Goal: Information Seeking & Learning: Find specific fact

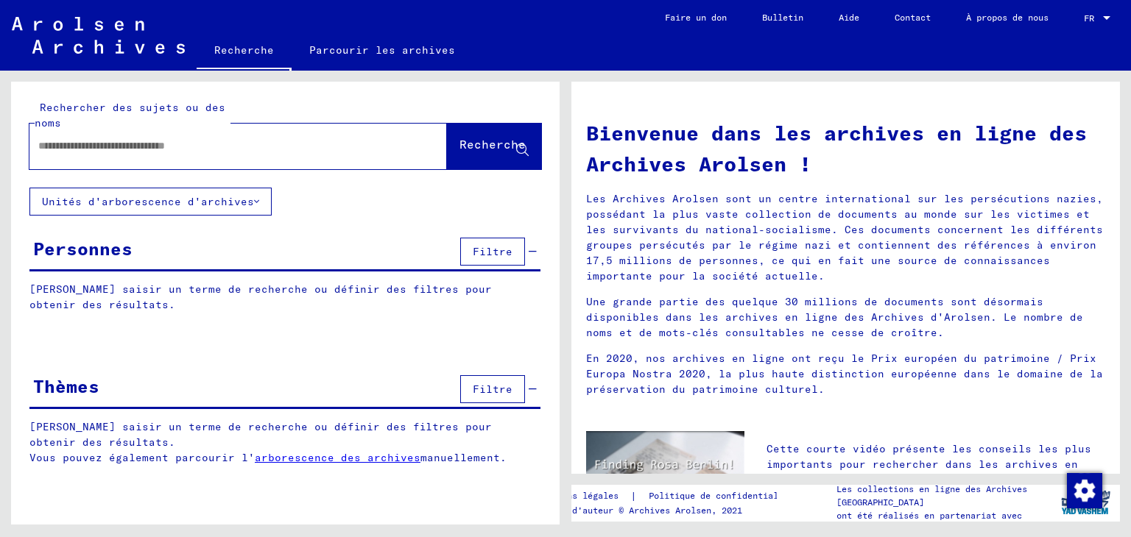
drag, startPoint x: 0, startPoint y: 0, endPoint x: 38, endPoint y: 145, distance: 149.8
click at [38, 145] on div at bounding box center [215, 146] width 373 height 33
click at [464, 144] on font "Recherche" at bounding box center [492, 144] width 66 height 15
click at [175, 202] on font "Unités d'arborescence d'archives" at bounding box center [148, 201] width 212 height 13
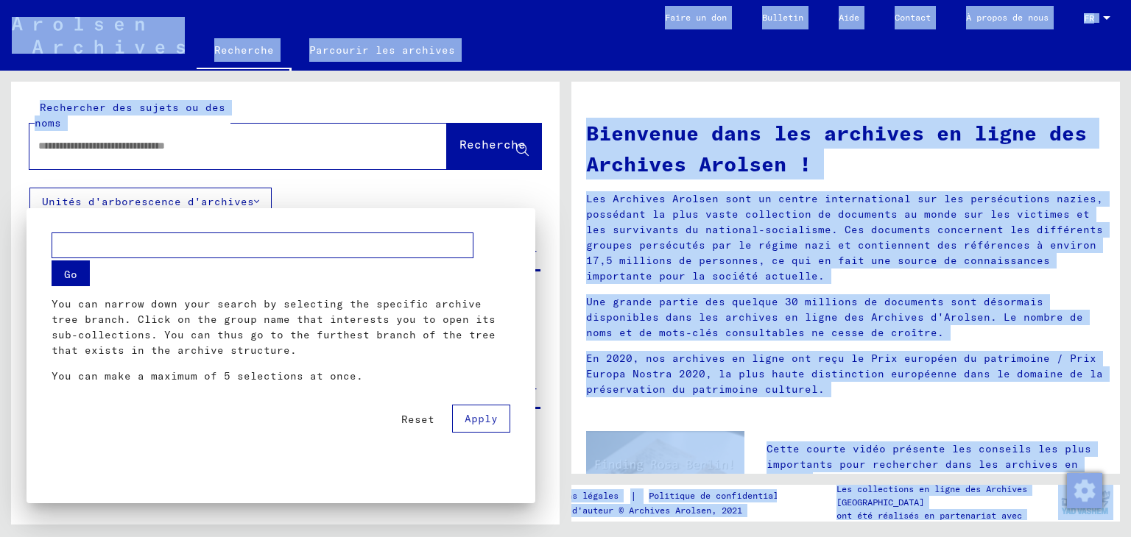
click at [175, 202] on font "Unités d'arborescence d'archives" at bounding box center [148, 201] width 212 height 13
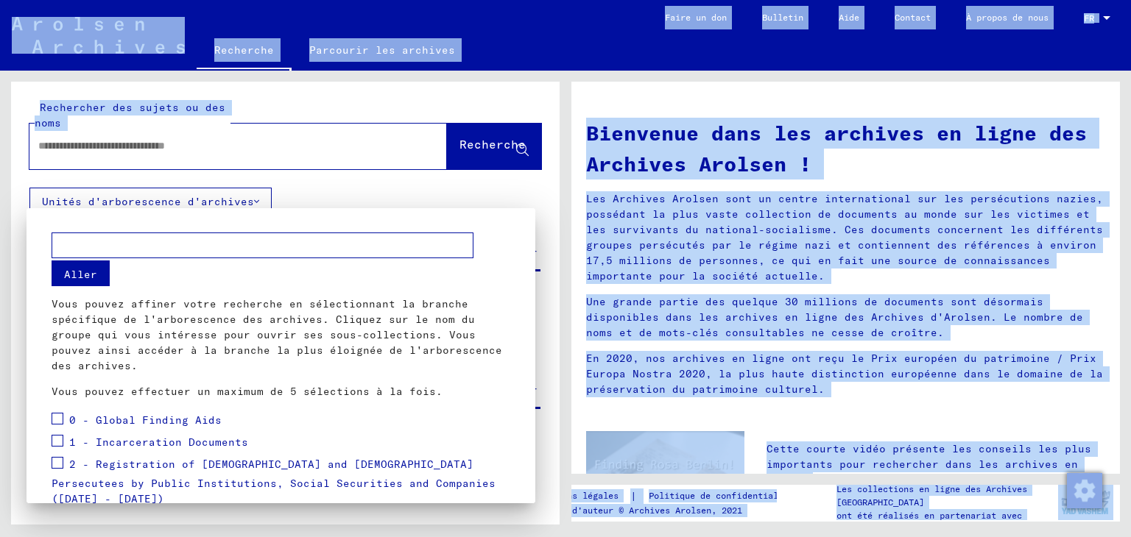
scroll to position [214, 0]
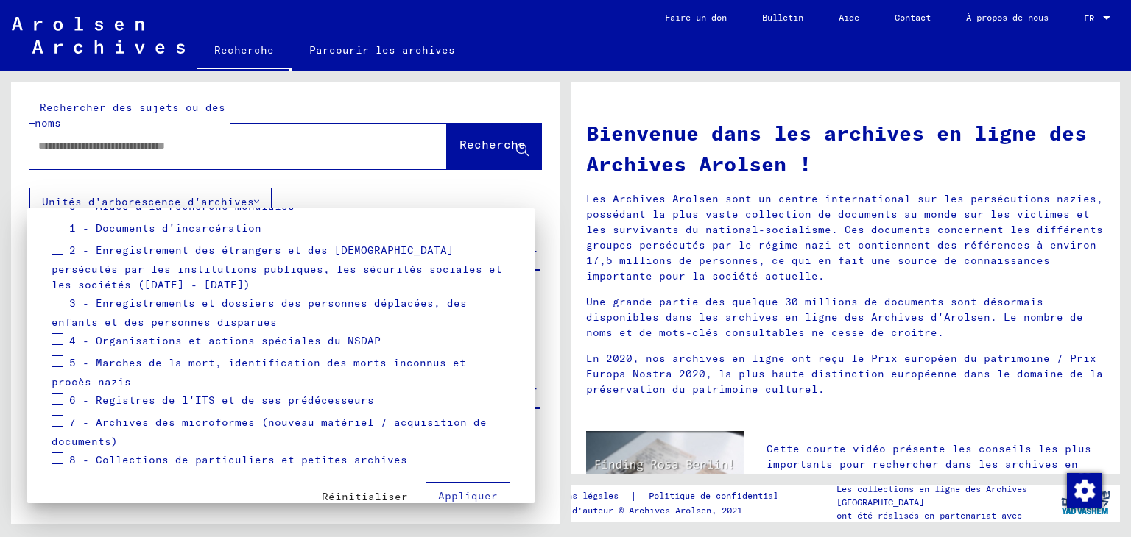
click at [40, 145] on div at bounding box center [565, 268] width 1131 height 537
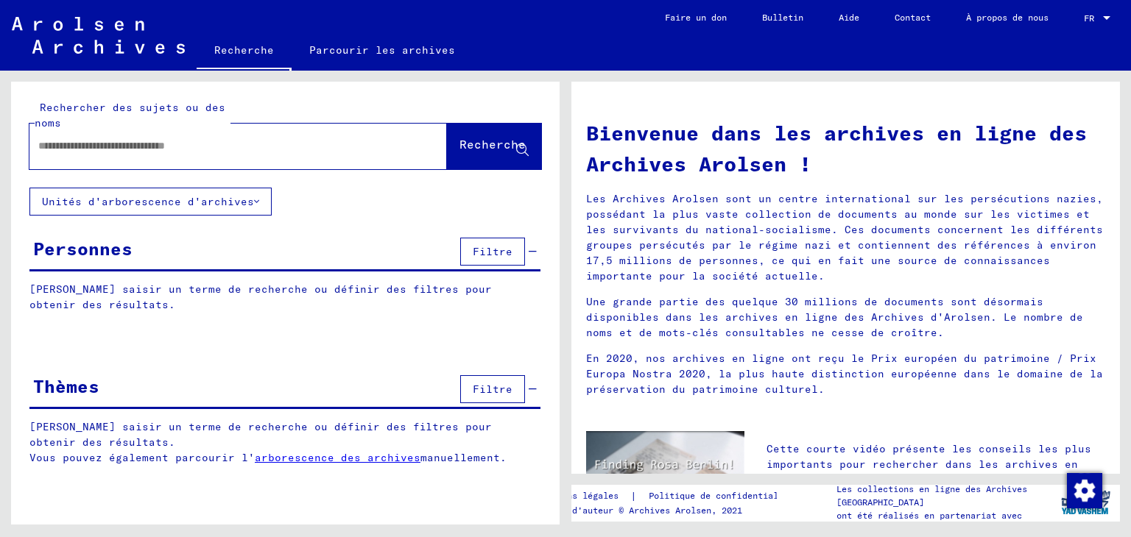
click at [39, 144] on input "text" at bounding box center [220, 145] width 364 height 15
type input "**********"
click at [470, 116] on div "**********" at bounding box center [285, 134] width 512 height 69
click at [481, 138] on font "Recherche" at bounding box center [492, 144] width 66 height 15
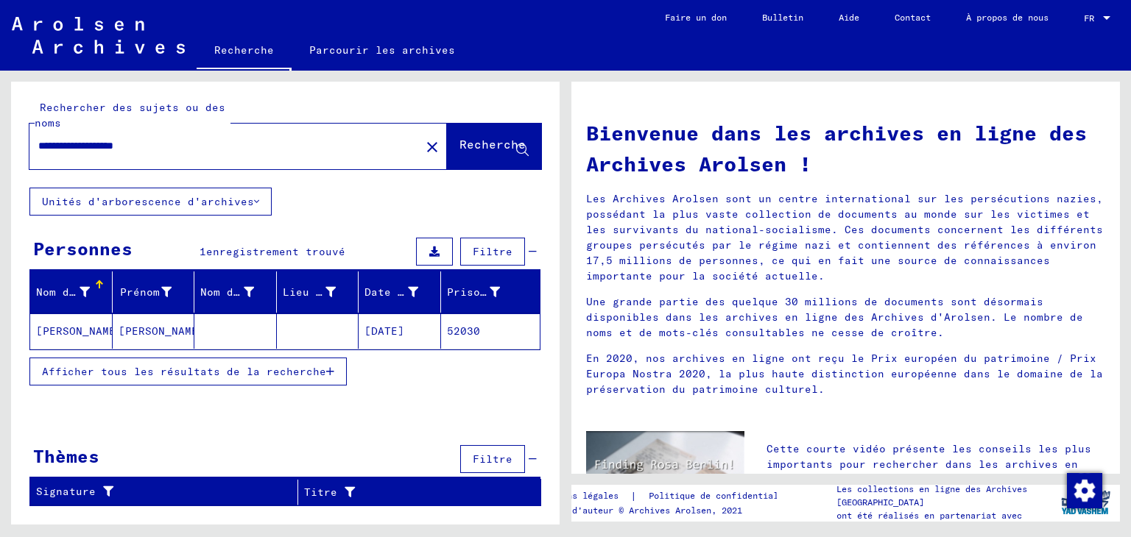
click at [398, 331] on font "[DATE]" at bounding box center [384, 331] width 40 height 13
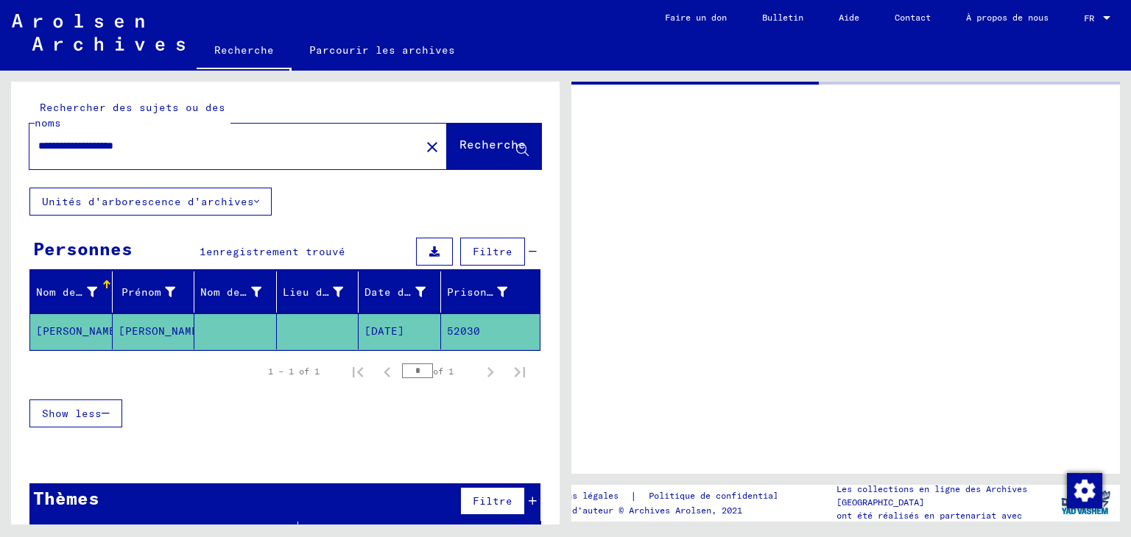
click at [398, 331] on font "[DATE]" at bounding box center [384, 331] width 40 height 13
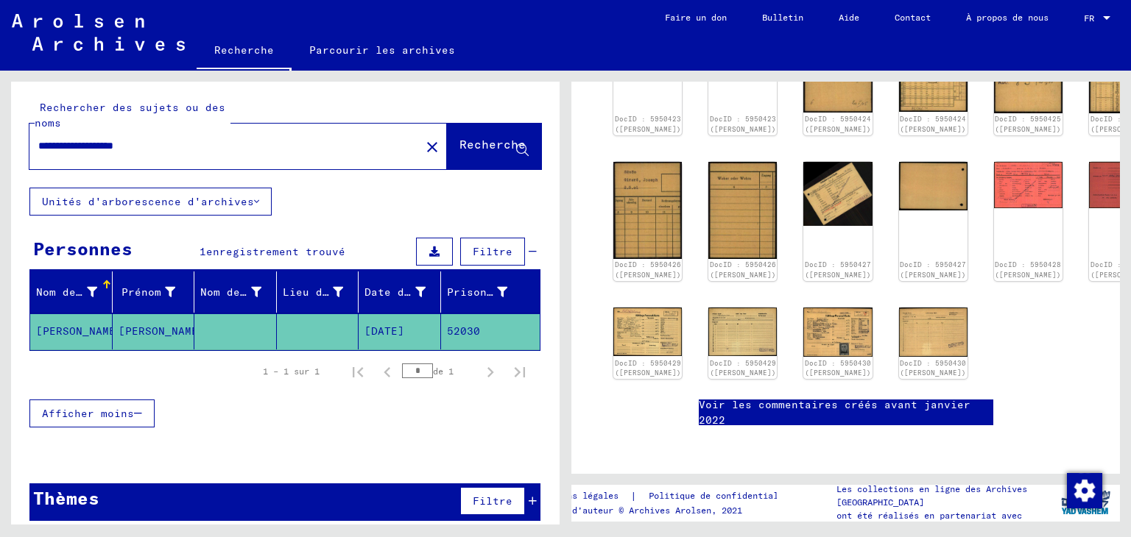
scroll to position [324, 0]
click at [802, 337] on img at bounding box center [838, 332] width 72 height 52
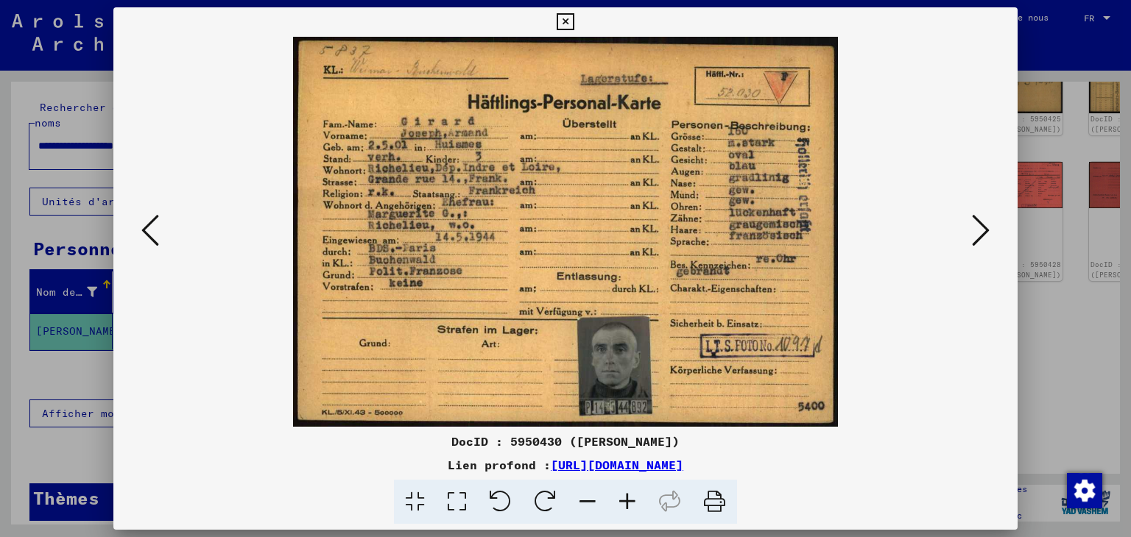
click at [983, 21] on div "DocID : 5950430 ([PERSON_NAME]) Lien profond : [URL][DOMAIN_NAME]" at bounding box center [565, 266] width 905 height 518
click at [978, 15] on div "DocID : 5950430 ([PERSON_NAME]) Lien profond : [URL][DOMAIN_NAME]" at bounding box center [565, 266] width 905 height 518
click at [716, 502] on icon at bounding box center [714, 502] width 45 height 45
click at [714, 495] on icon at bounding box center [714, 502] width 45 height 45
click at [628, 501] on icon at bounding box center [627, 502] width 40 height 45
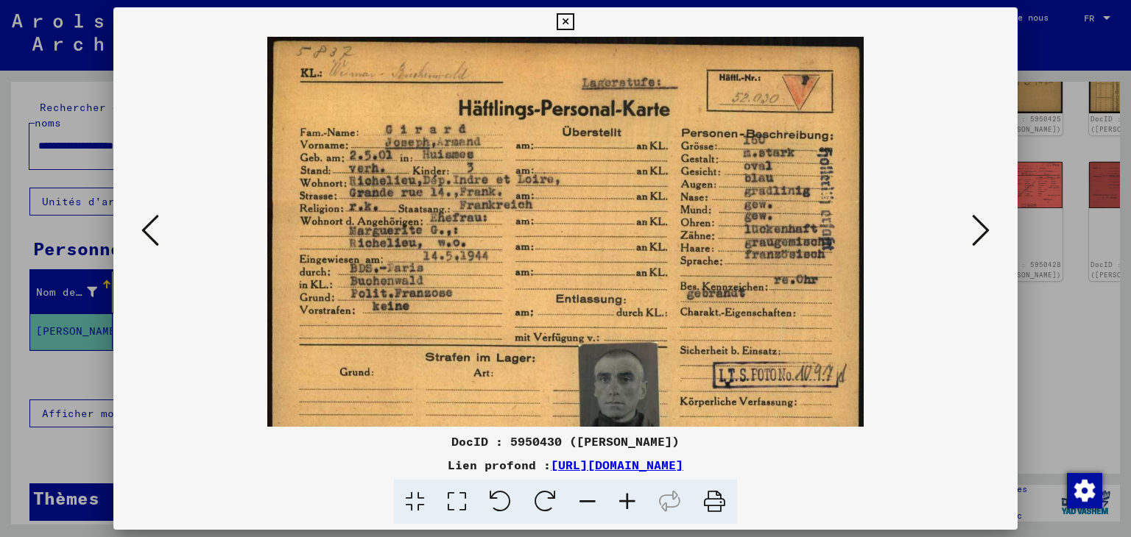
click at [627, 501] on icon at bounding box center [627, 502] width 40 height 45
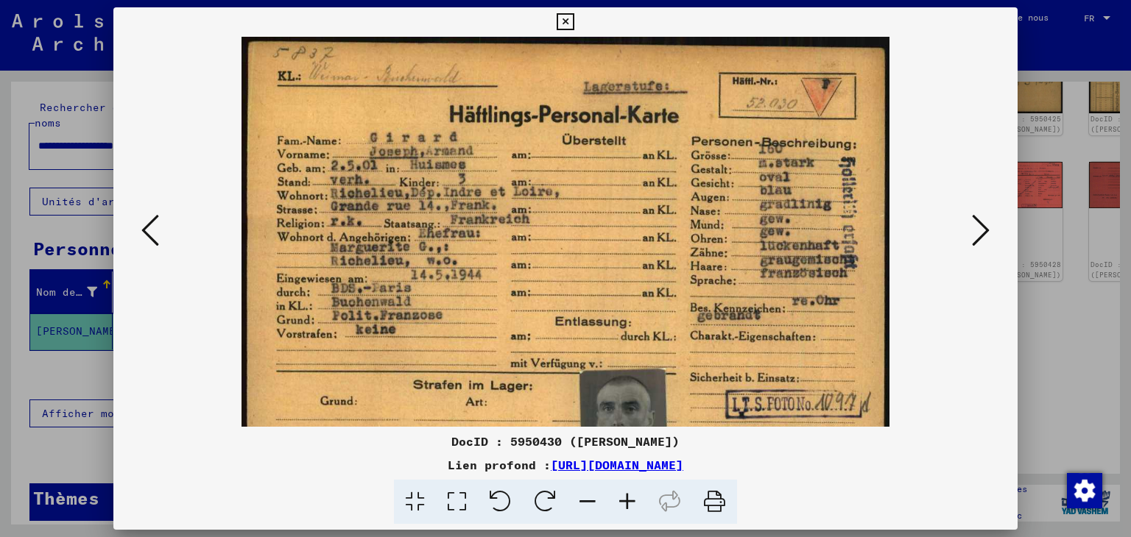
click at [627, 501] on icon at bounding box center [627, 502] width 40 height 45
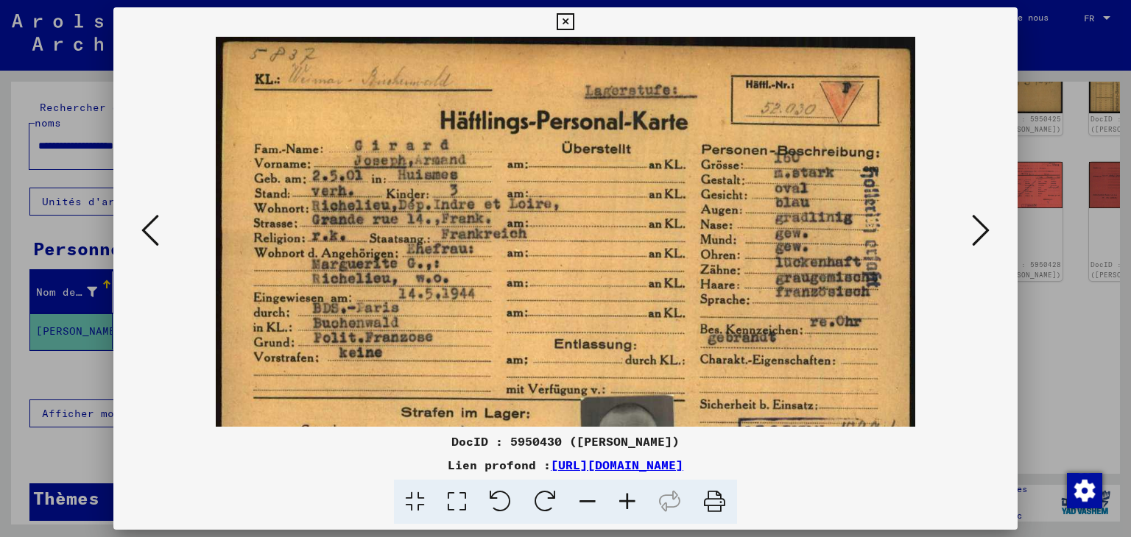
click at [586, 498] on icon at bounding box center [588, 502] width 40 height 45
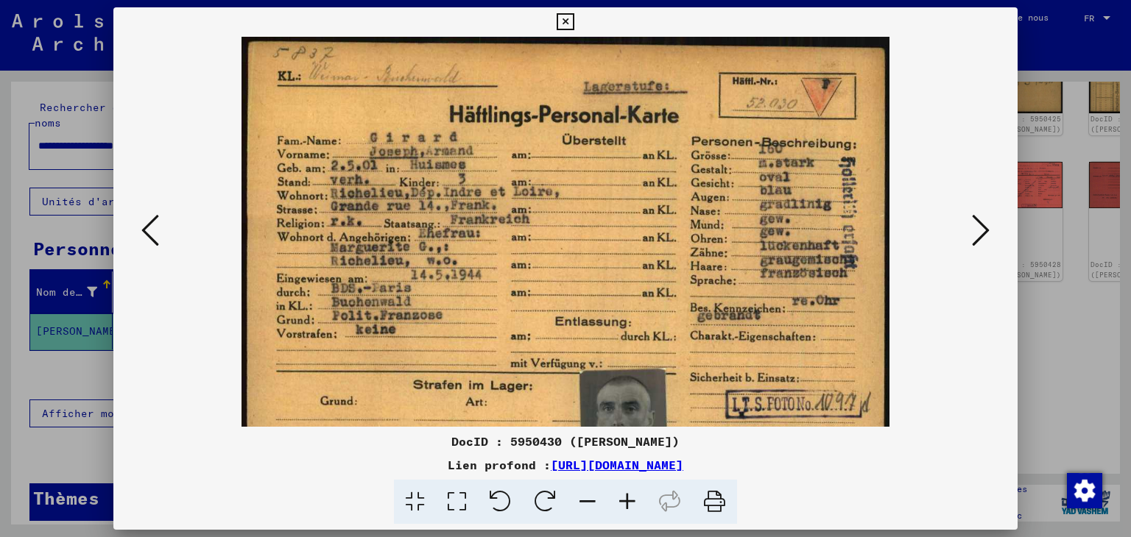
click at [593, 495] on icon at bounding box center [588, 502] width 40 height 45
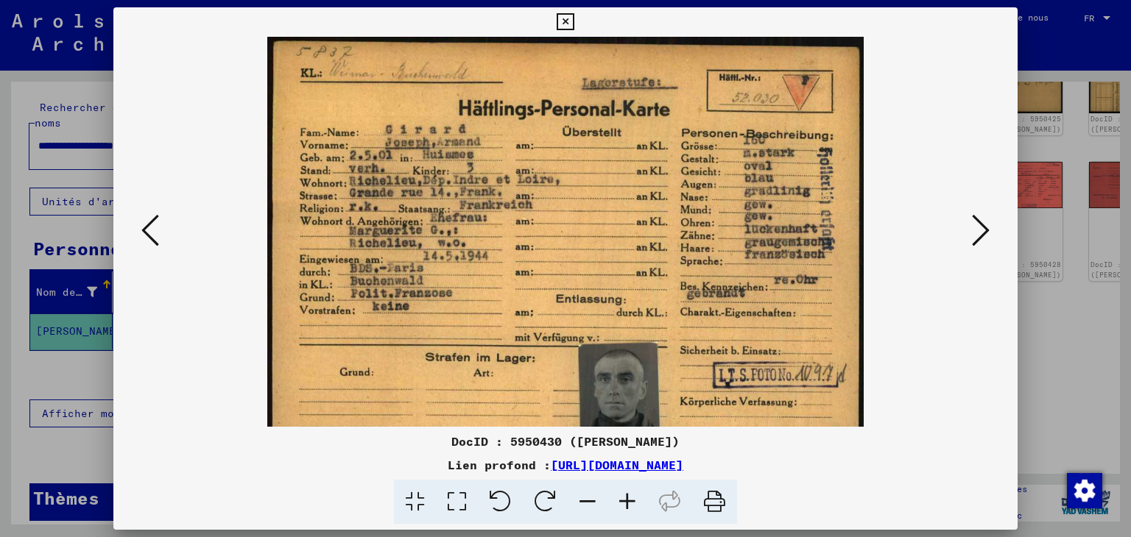
click at [593, 495] on icon at bounding box center [588, 502] width 40 height 45
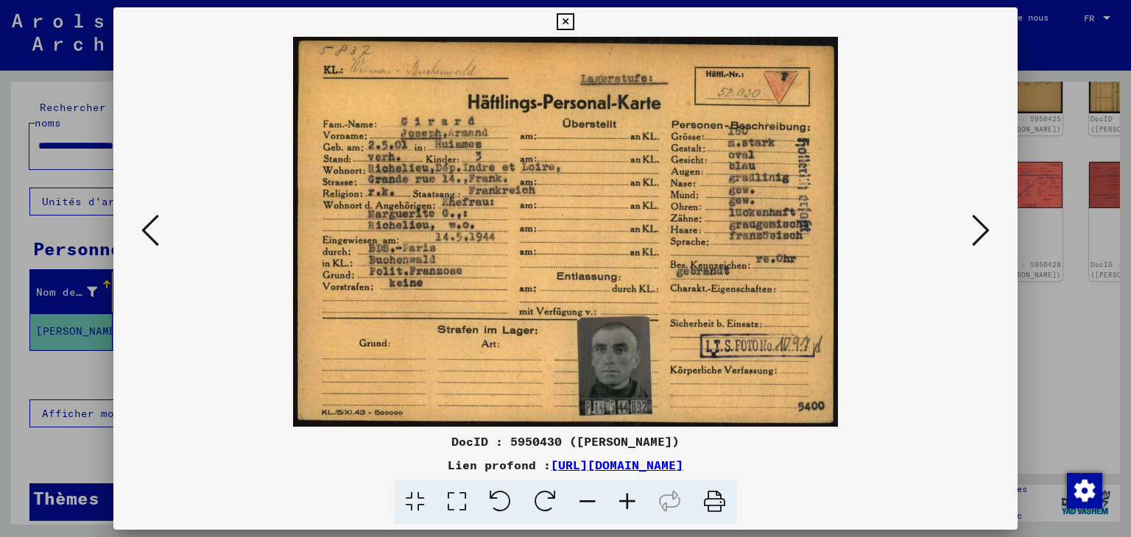
click at [565, 18] on icon at bounding box center [565, 22] width 17 height 18
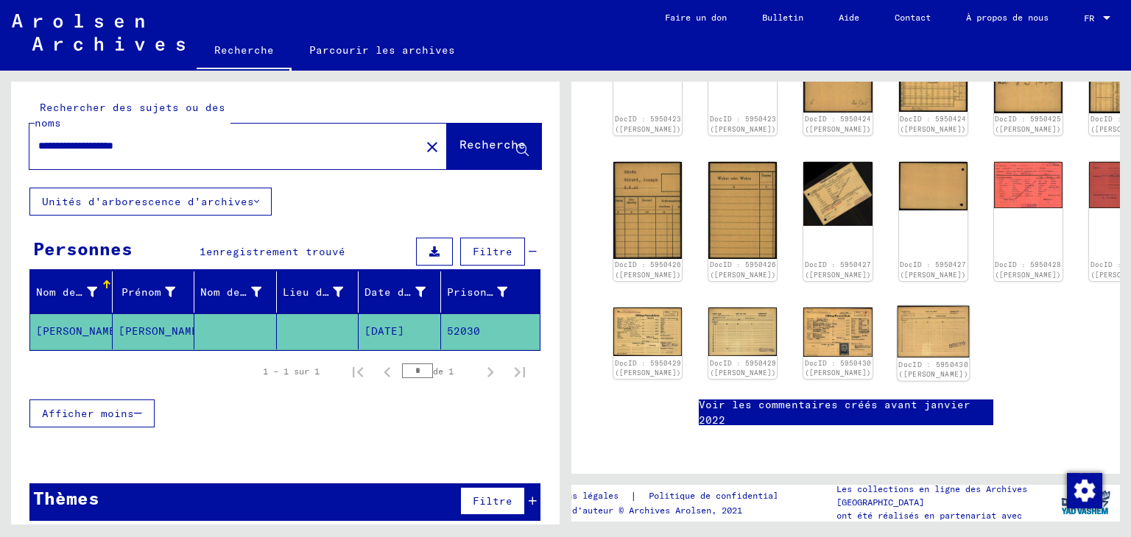
click at [897, 333] on img at bounding box center [933, 332] width 72 height 52
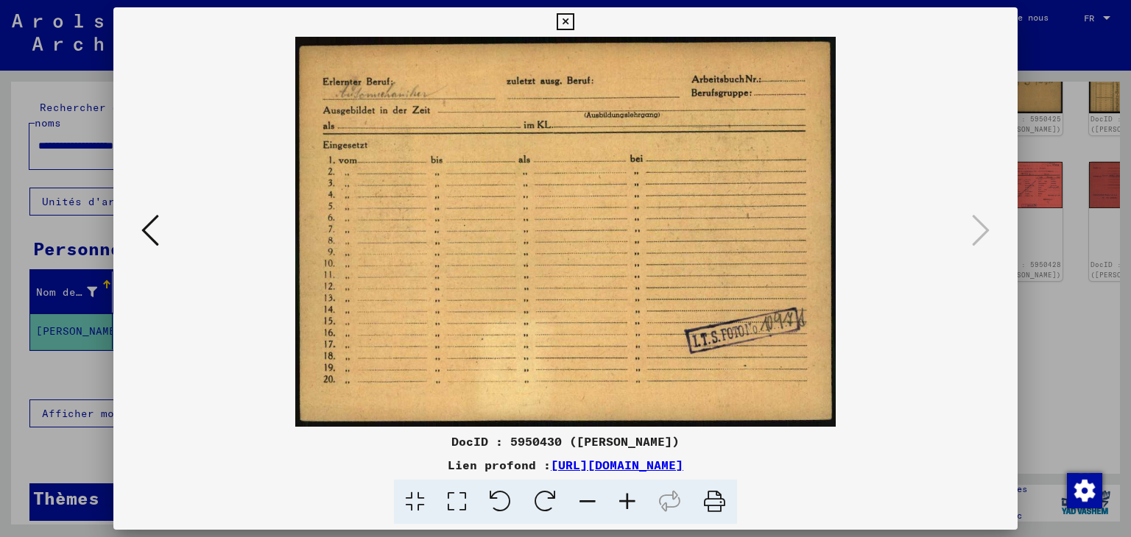
click at [870, 333] on img at bounding box center [565, 232] width 805 height 390
click at [473, 255] on img at bounding box center [565, 232] width 805 height 390
click at [568, 19] on icon at bounding box center [565, 22] width 17 height 18
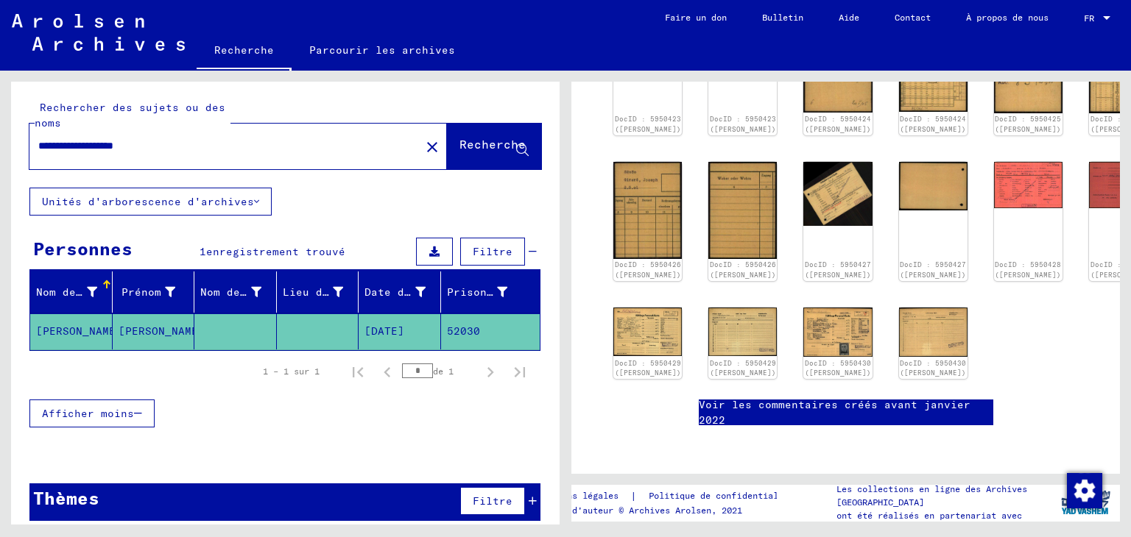
click at [305, 320] on mat-cell at bounding box center [318, 332] width 82 height 36
click at [229, 325] on mat-cell at bounding box center [235, 332] width 82 height 36
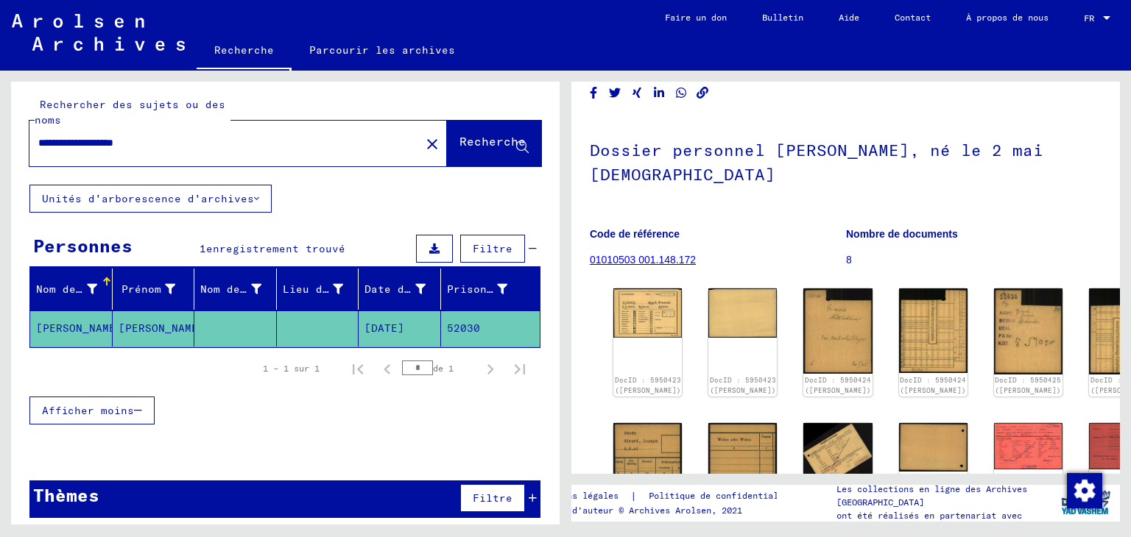
scroll to position [0, 0]
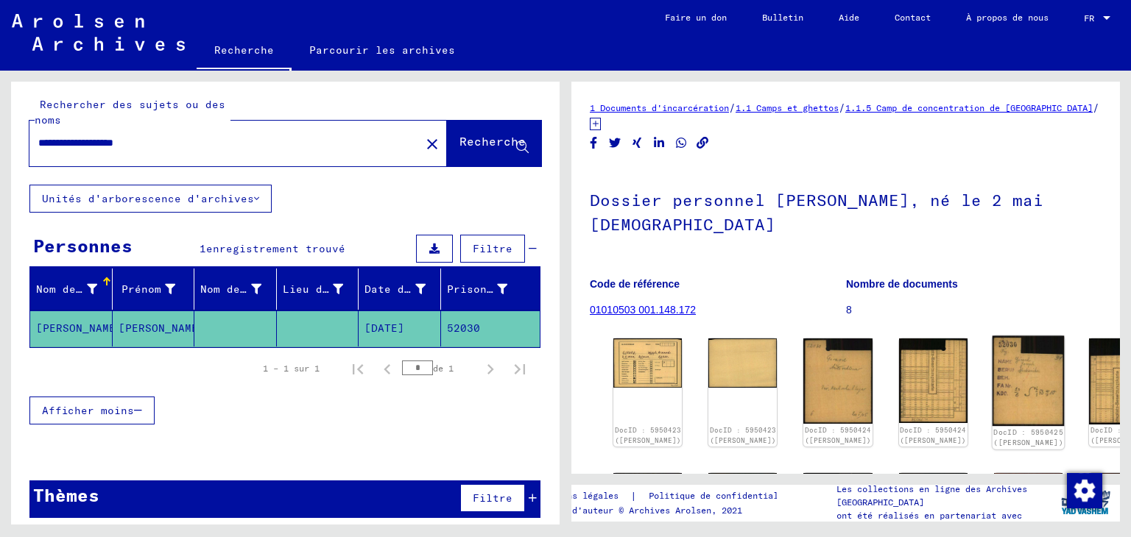
click at [992, 364] on img at bounding box center [1028, 381] width 72 height 91
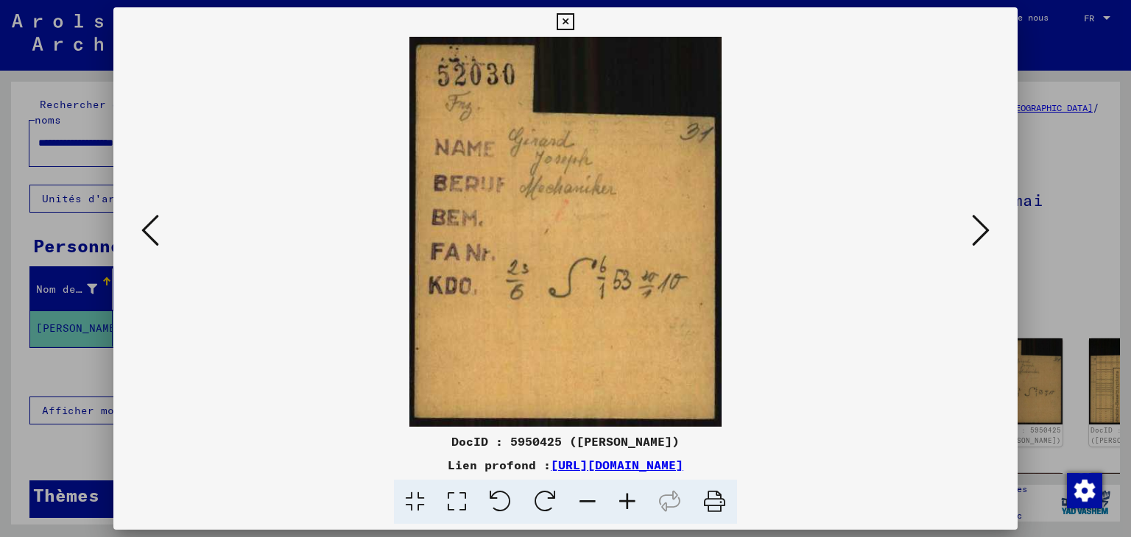
click at [567, 18] on icon at bounding box center [565, 22] width 17 height 18
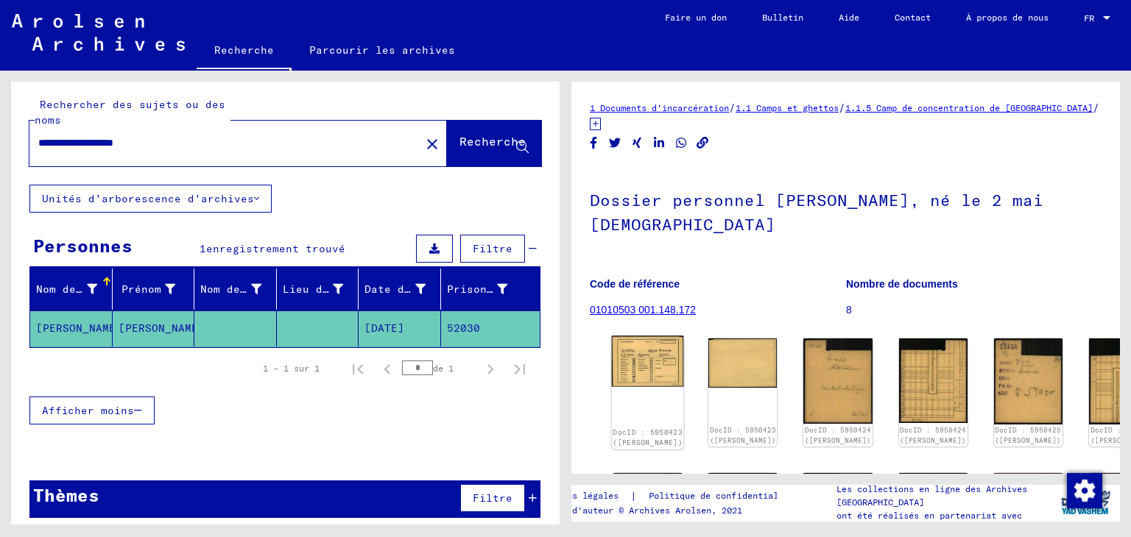
click at [642, 358] on img at bounding box center [648, 362] width 72 height 52
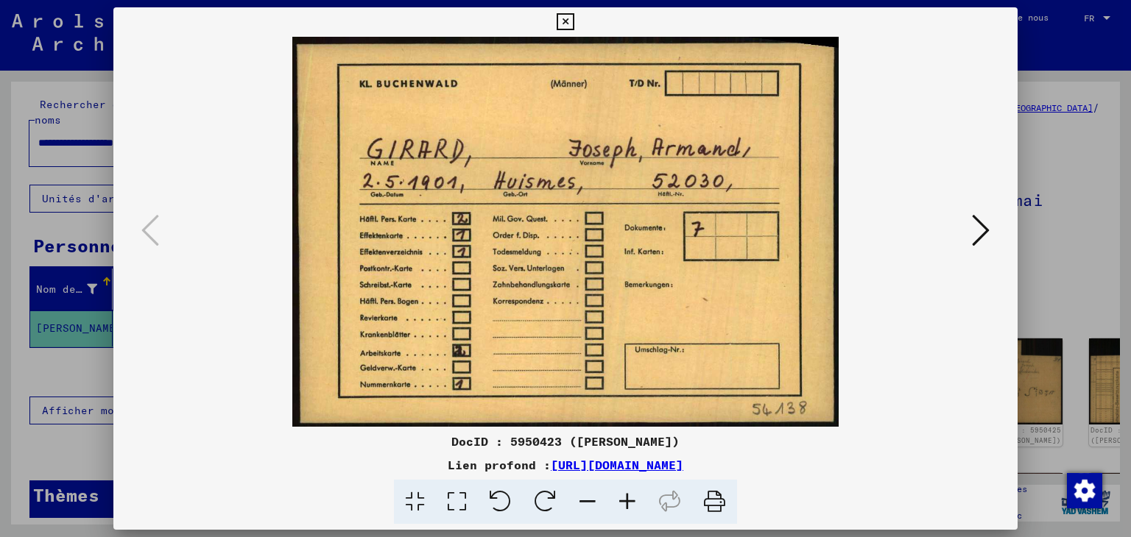
click at [562, 19] on icon at bounding box center [565, 22] width 17 height 18
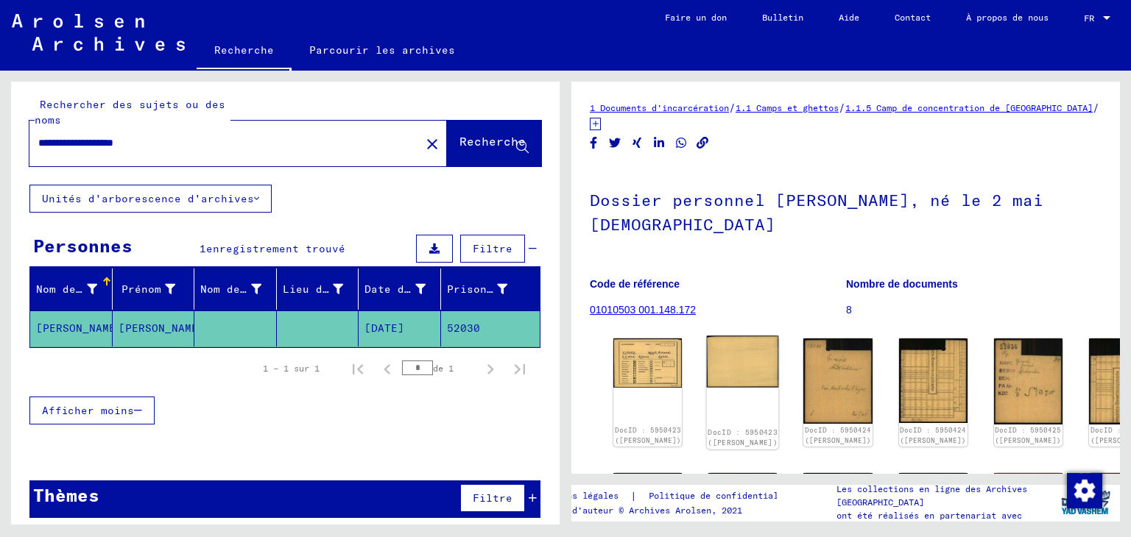
click at [721, 350] on img at bounding box center [743, 362] width 72 height 52
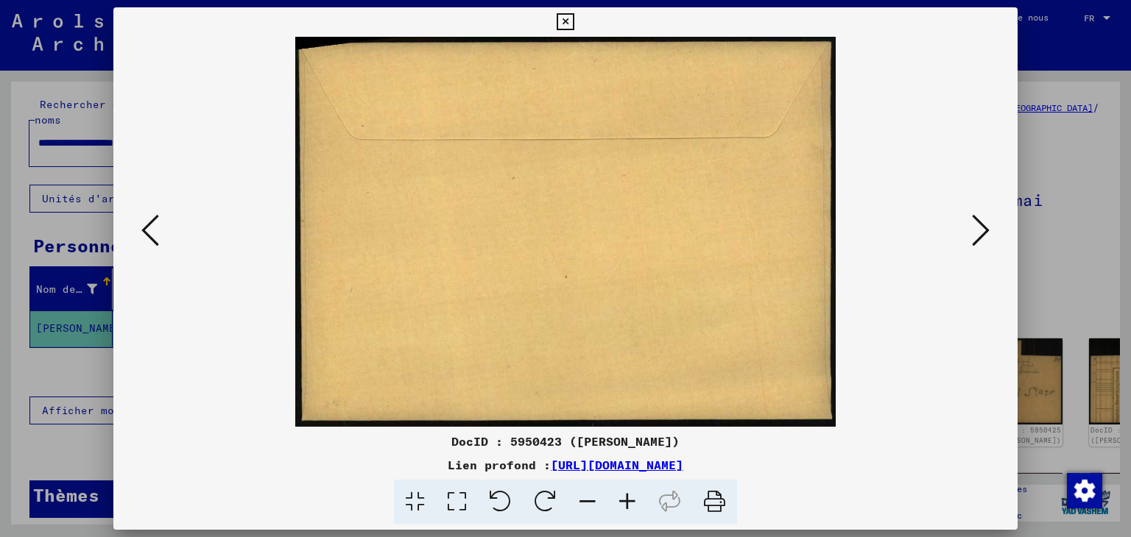
click at [568, 20] on icon at bounding box center [565, 22] width 17 height 18
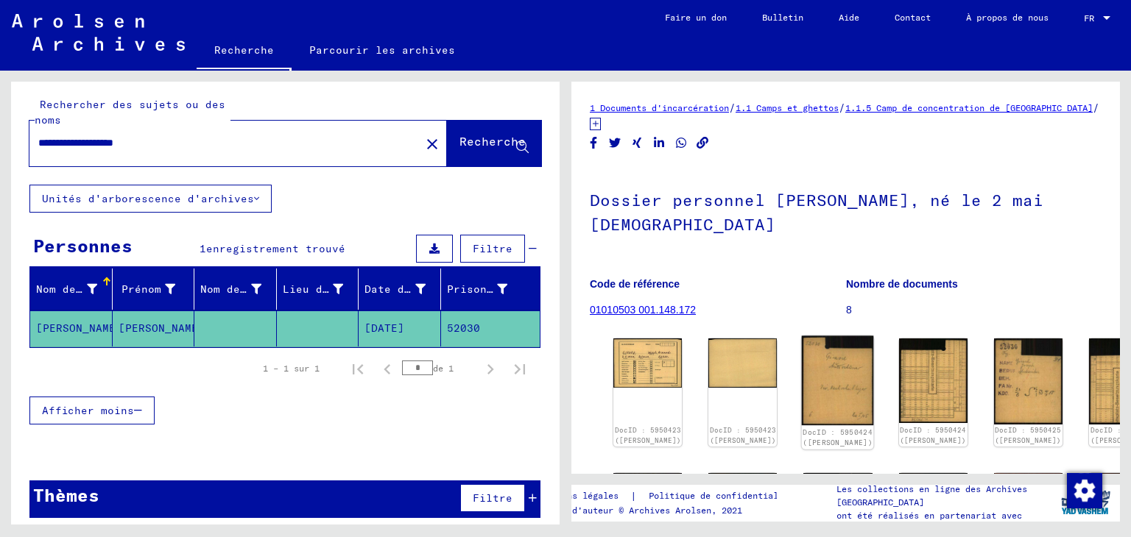
click at [802, 361] on img at bounding box center [838, 381] width 72 height 90
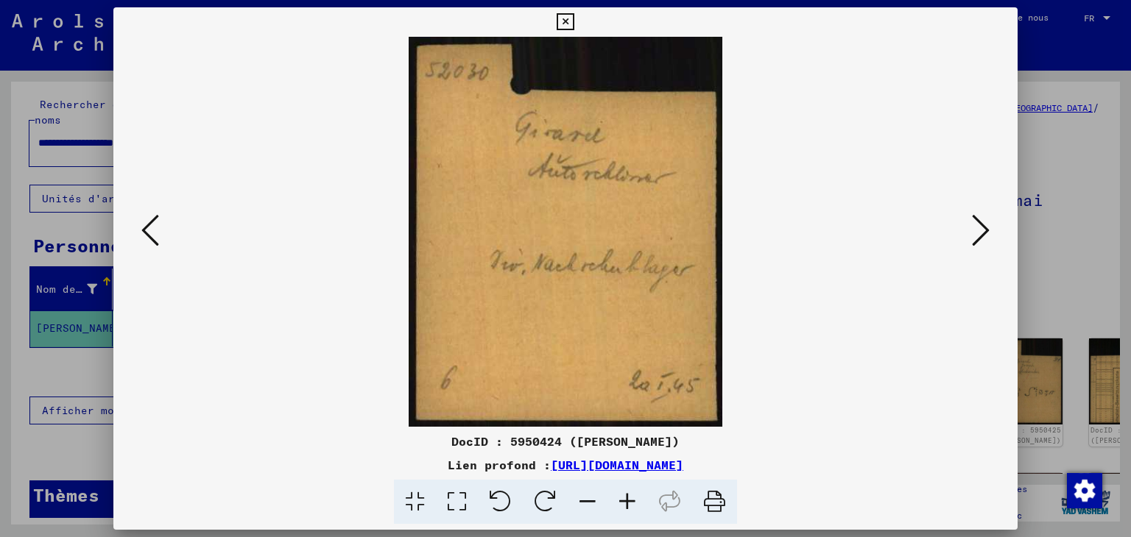
click at [562, 21] on icon at bounding box center [565, 22] width 17 height 18
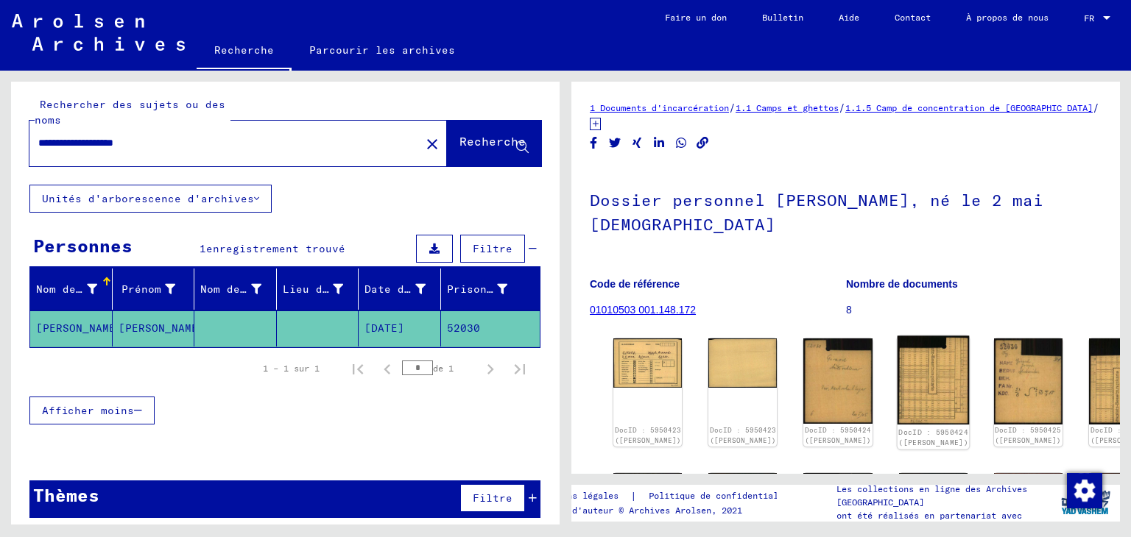
click at [897, 369] on img at bounding box center [933, 380] width 72 height 89
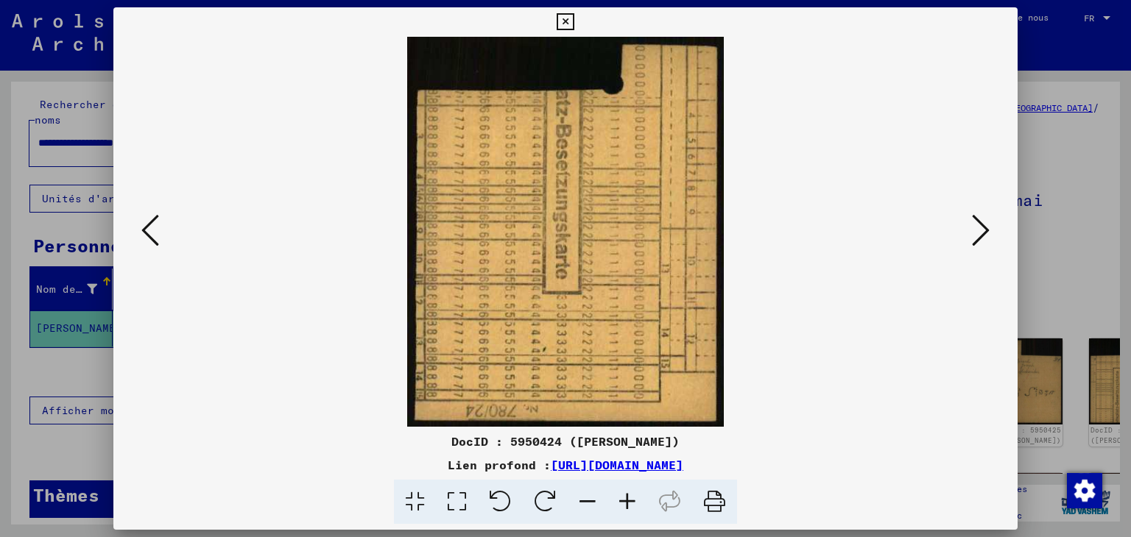
click at [565, 23] on icon at bounding box center [565, 22] width 17 height 18
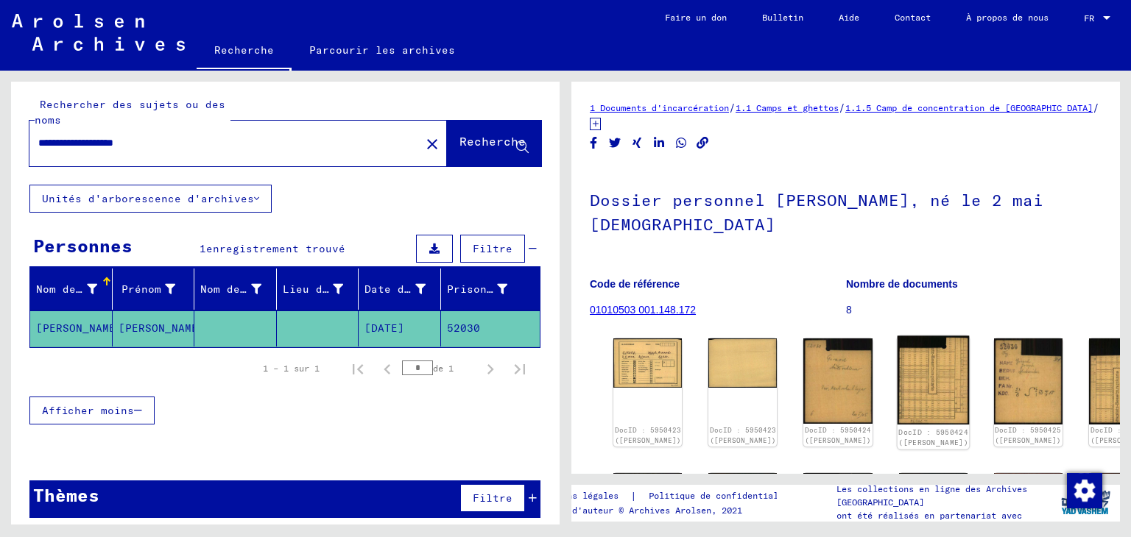
click at [897, 360] on img at bounding box center [933, 380] width 72 height 89
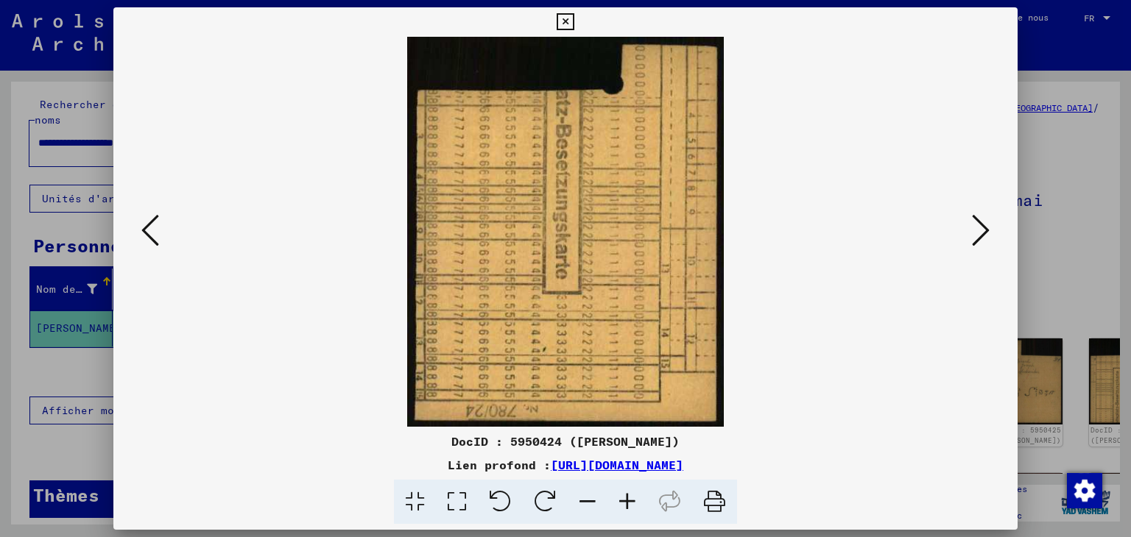
click at [565, 18] on icon at bounding box center [565, 22] width 17 height 18
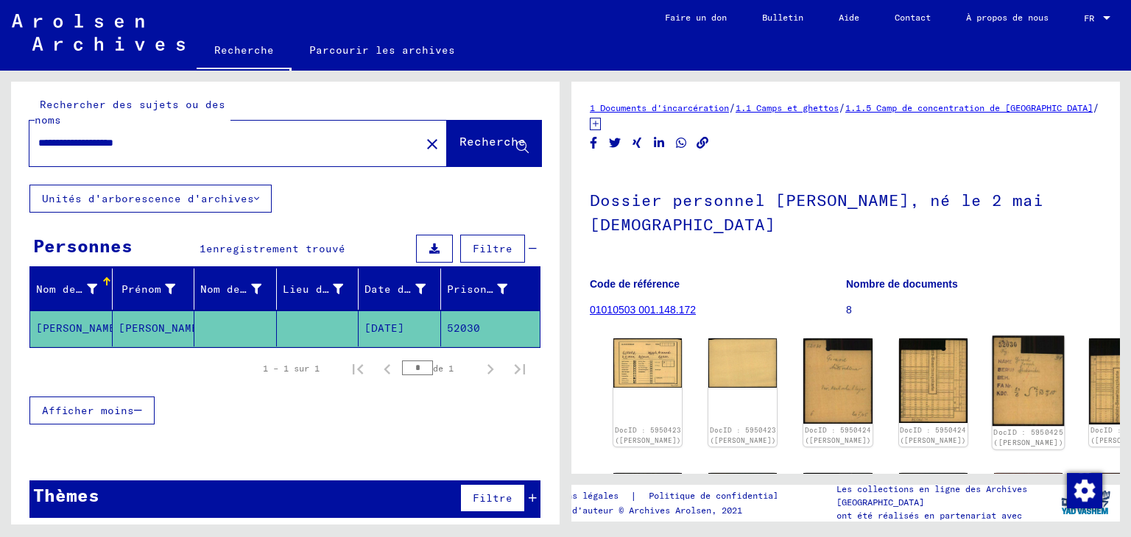
click at [992, 358] on img at bounding box center [1028, 381] width 72 height 91
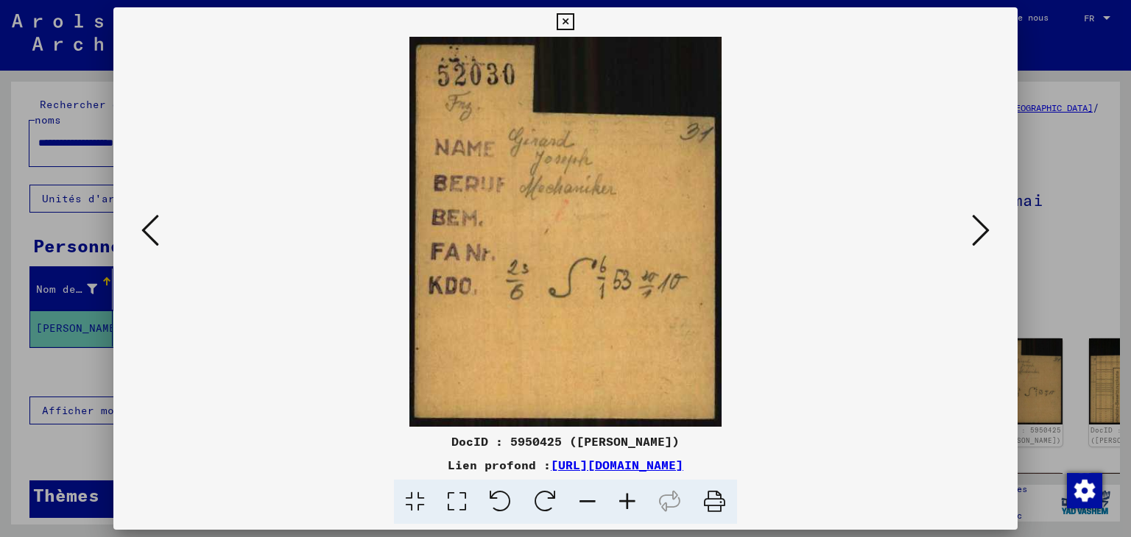
click at [566, 18] on icon at bounding box center [565, 22] width 17 height 18
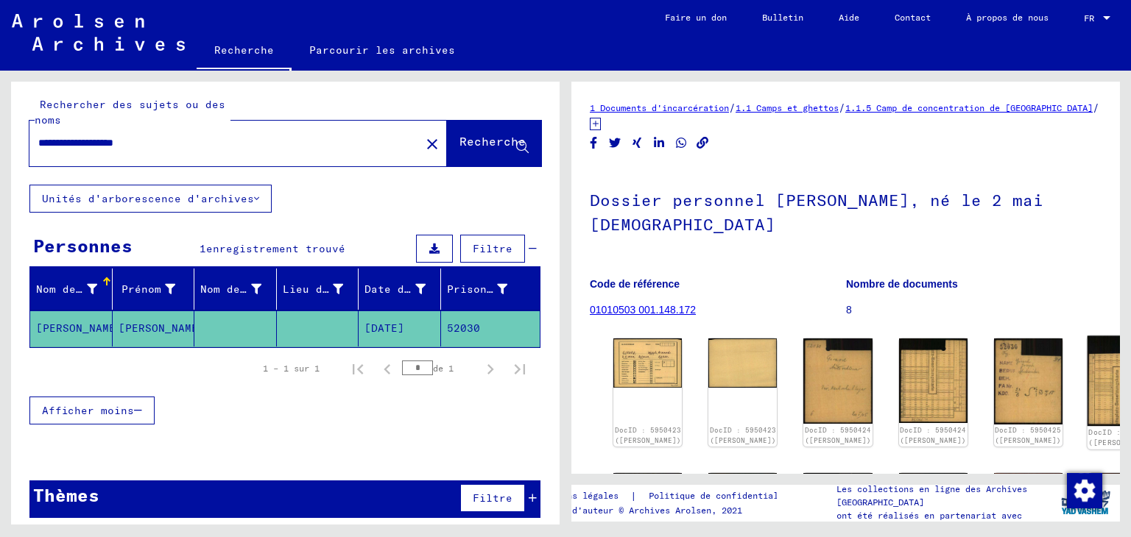
click at [1087, 373] on img at bounding box center [1123, 381] width 72 height 91
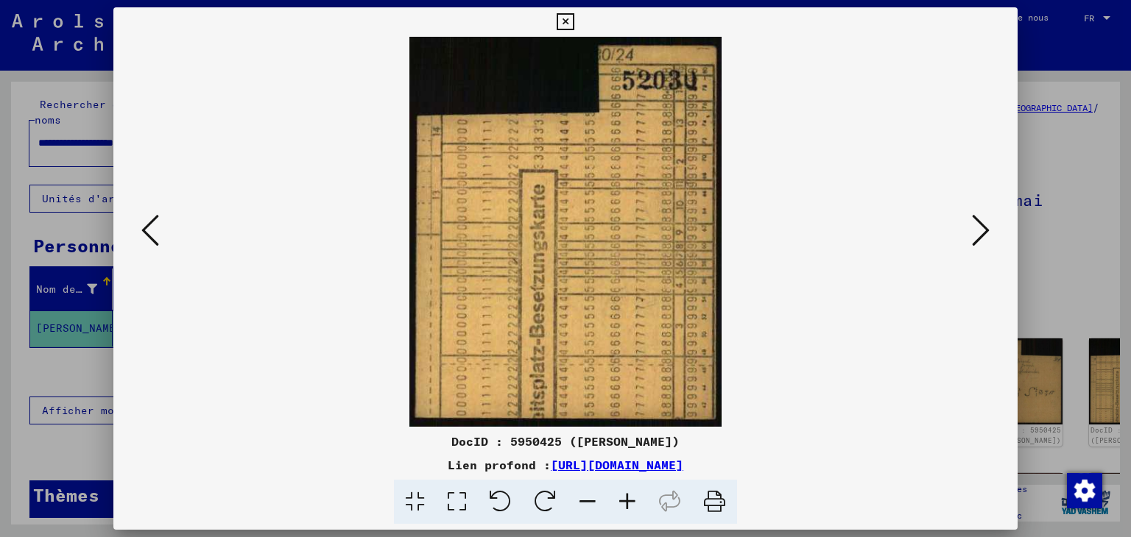
click at [567, 19] on icon at bounding box center [565, 22] width 17 height 18
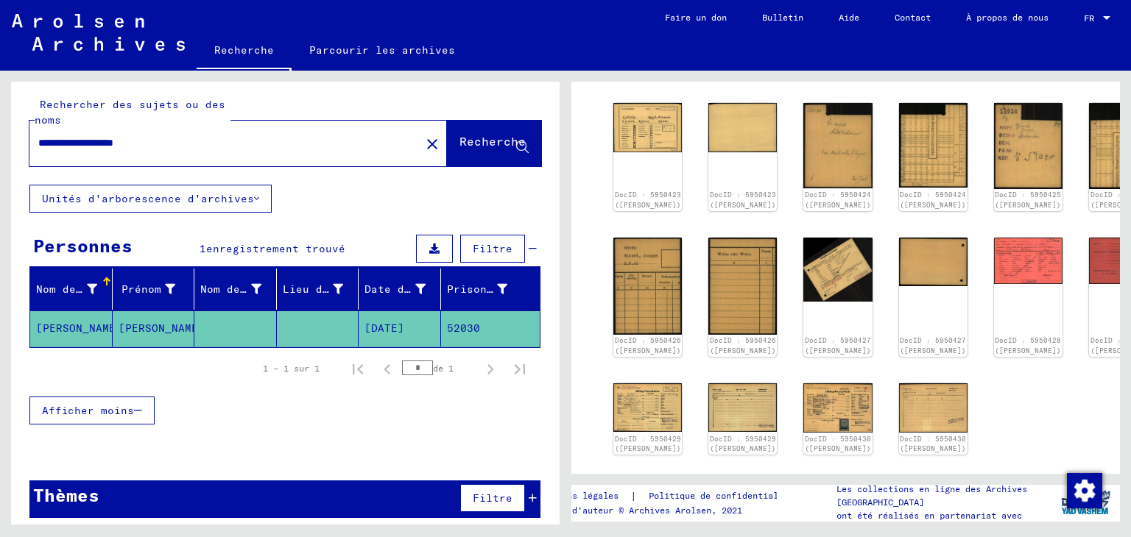
scroll to position [275, 0]
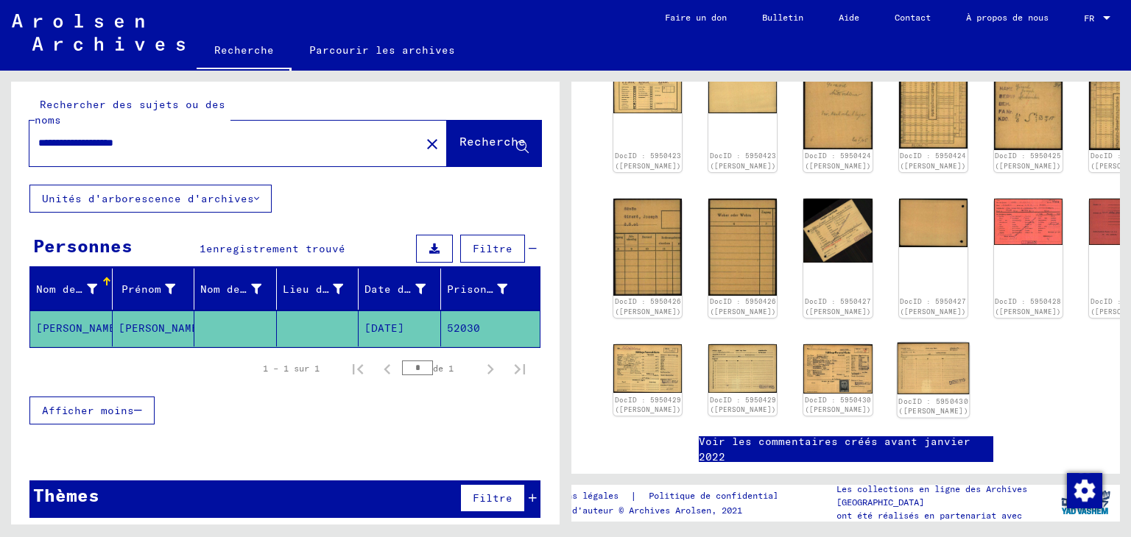
click at [897, 378] on img at bounding box center [933, 368] width 72 height 52
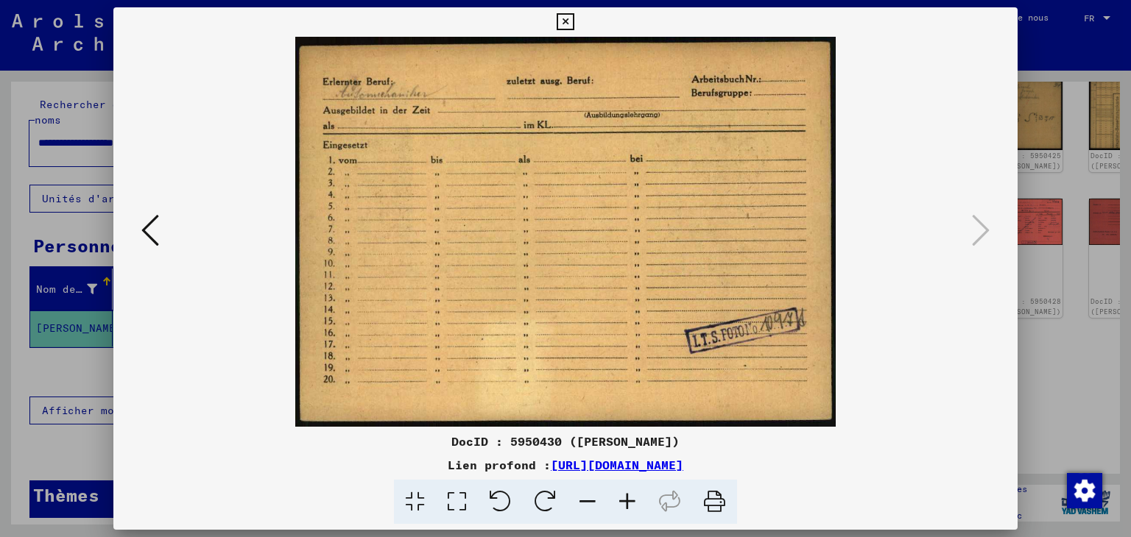
click at [566, 21] on icon at bounding box center [565, 22] width 17 height 18
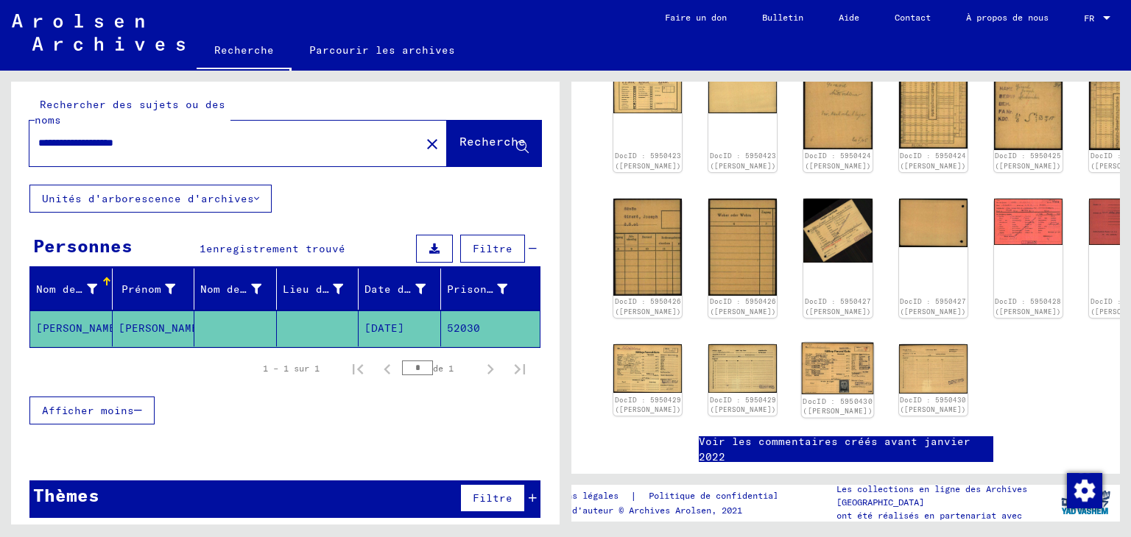
click at [802, 380] on img at bounding box center [838, 368] width 72 height 52
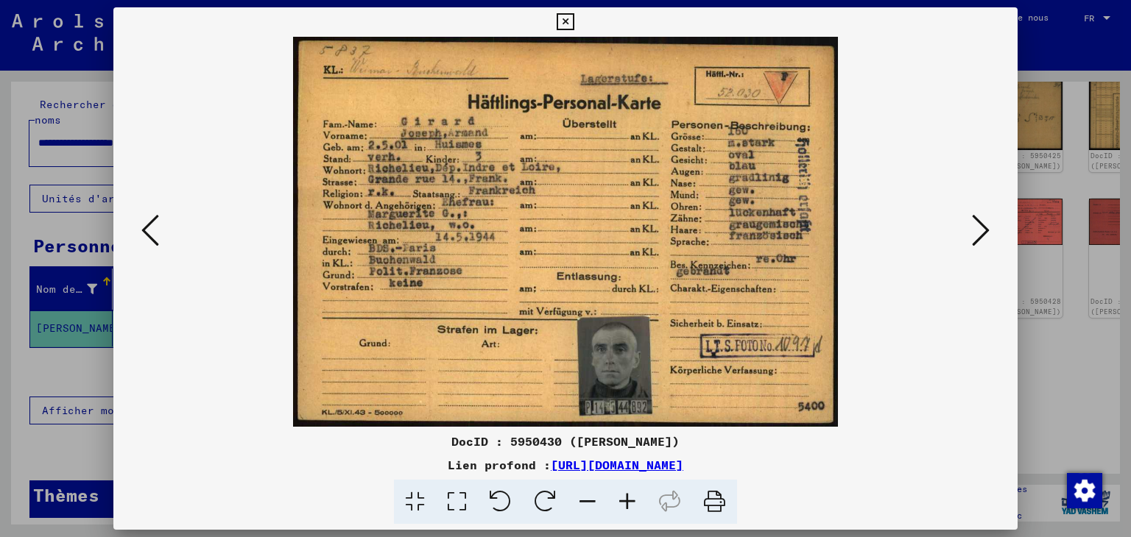
click at [559, 22] on icon at bounding box center [565, 22] width 17 height 18
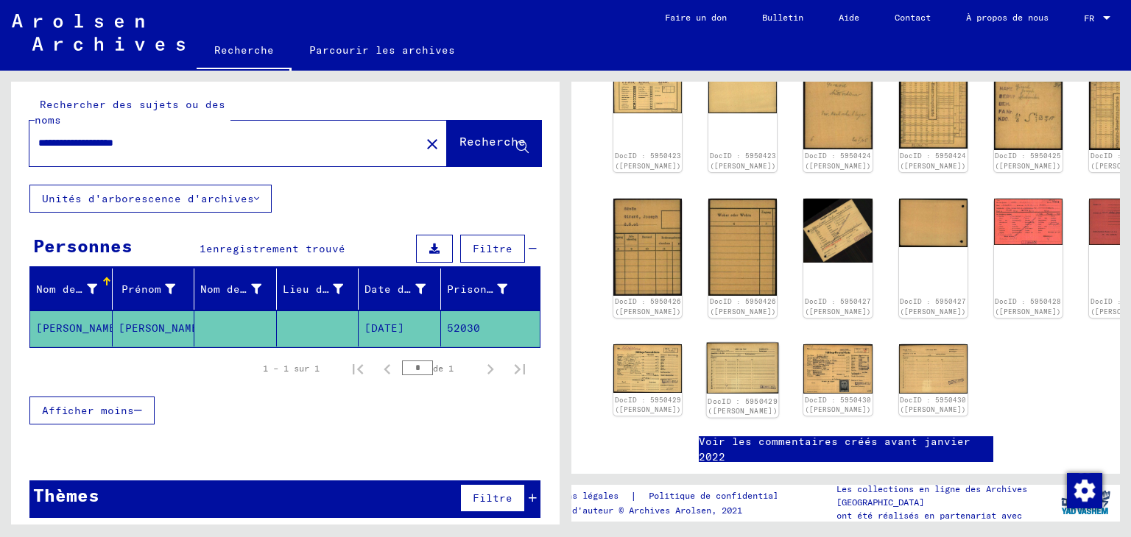
click at [713, 378] on img at bounding box center [743, 368] width 72 height 52
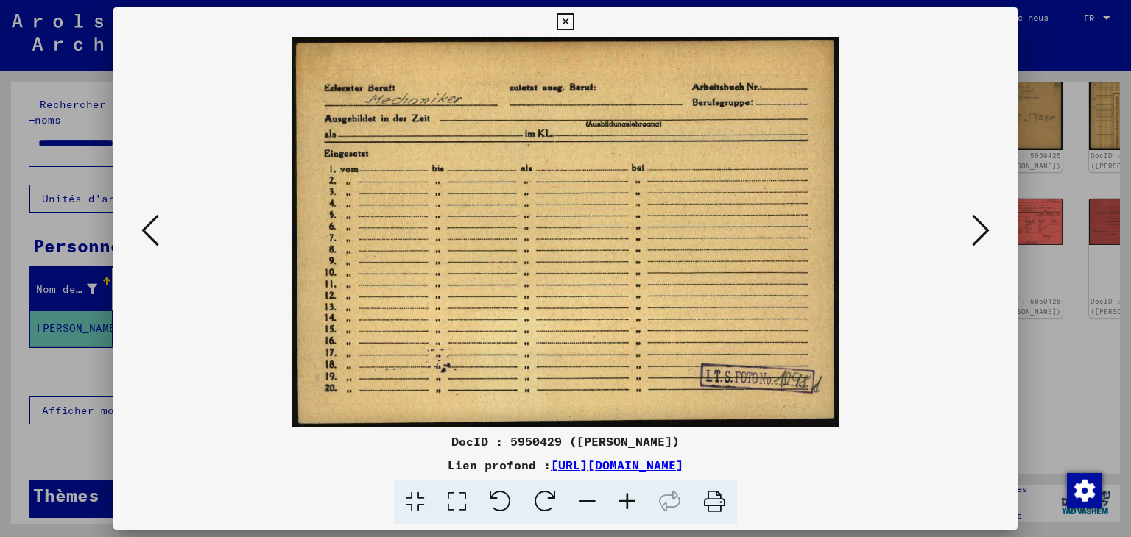
click at [562, 19] on icon at bounding box center [565, 22] width 17 height 18
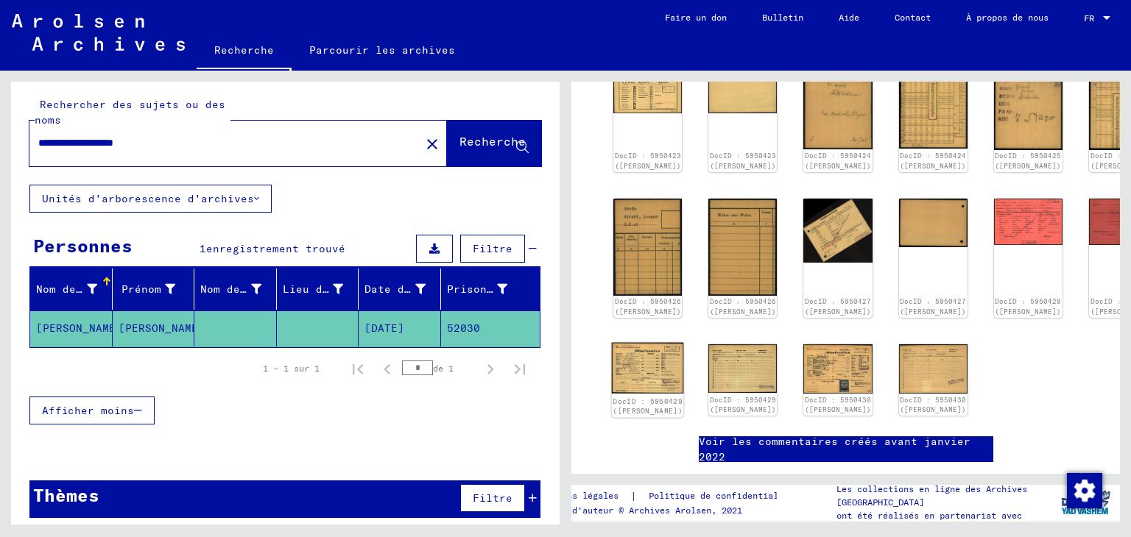
click at [633, 372] on img at bounding box center [648, 368] width 72 height 52
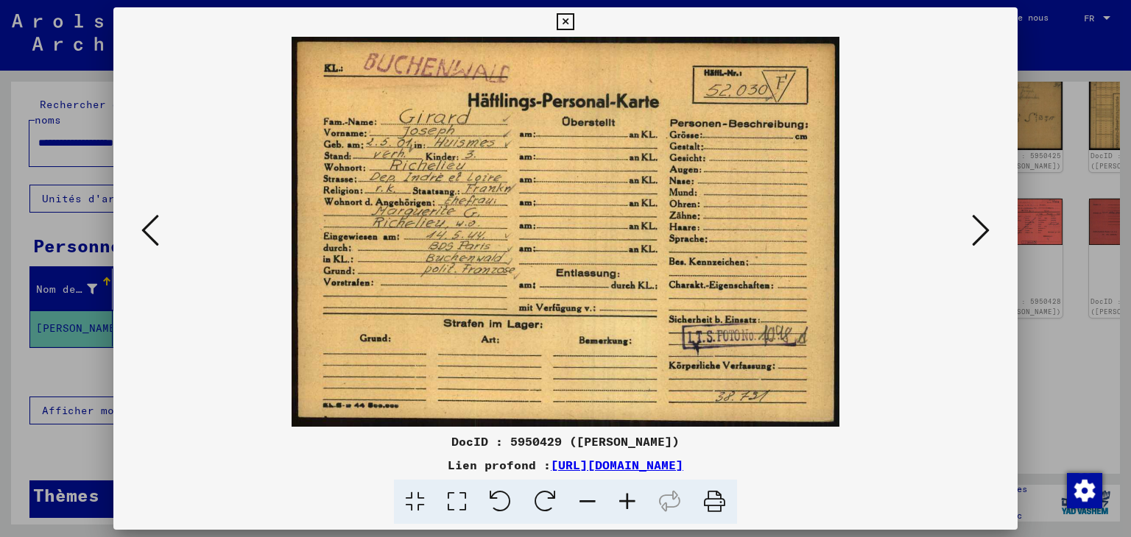
click at [562, 18] on icon at bounding box center [565, 22] width 17 height 18
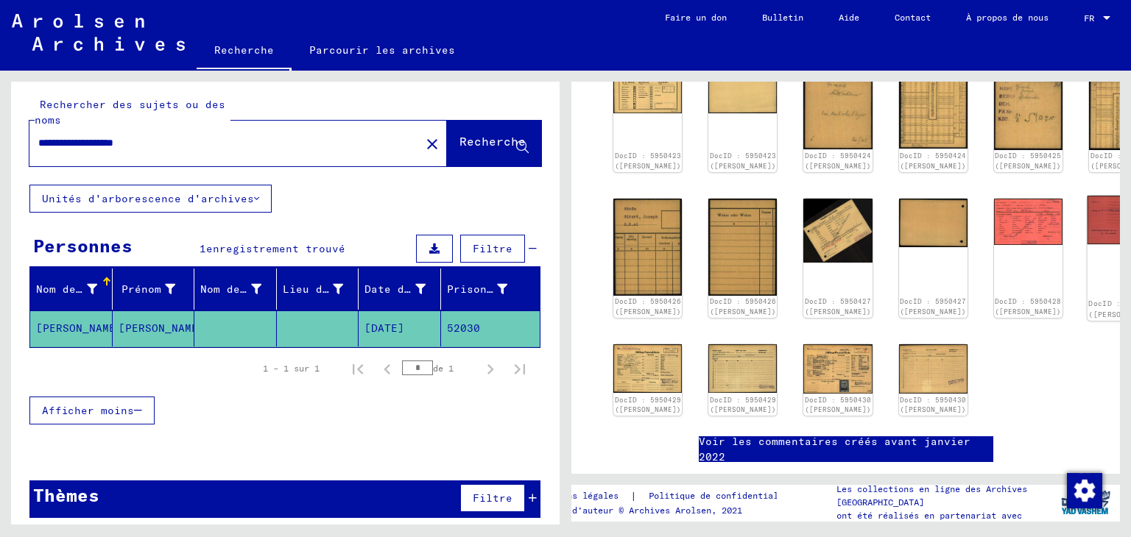
click at [1087, 216] on img at bounding box center [1123, 220] width 72 height 49
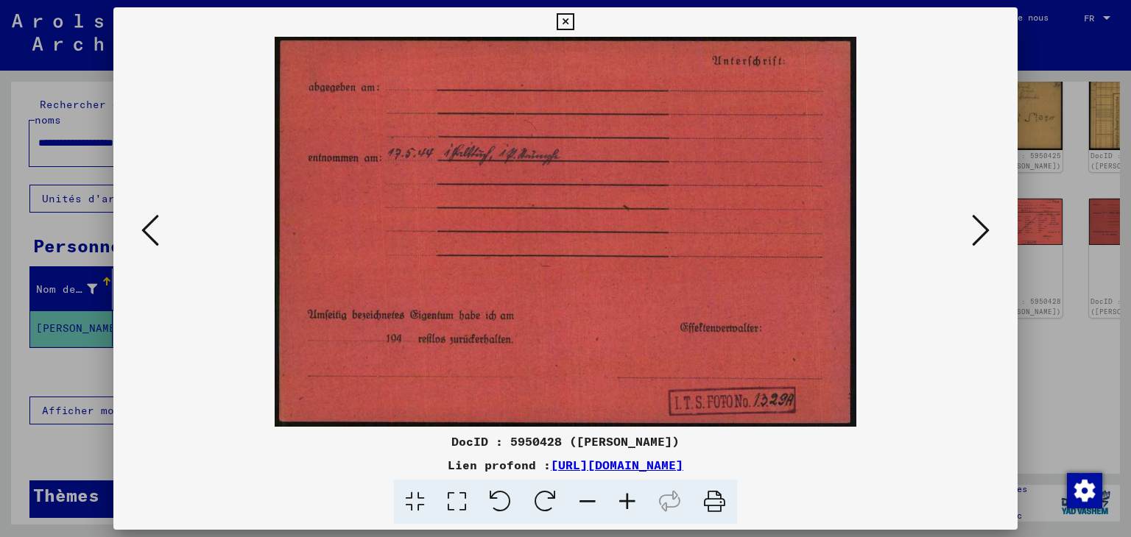
click at [565, 18] on icon at bounding box center [565, 22] width 17 height 18
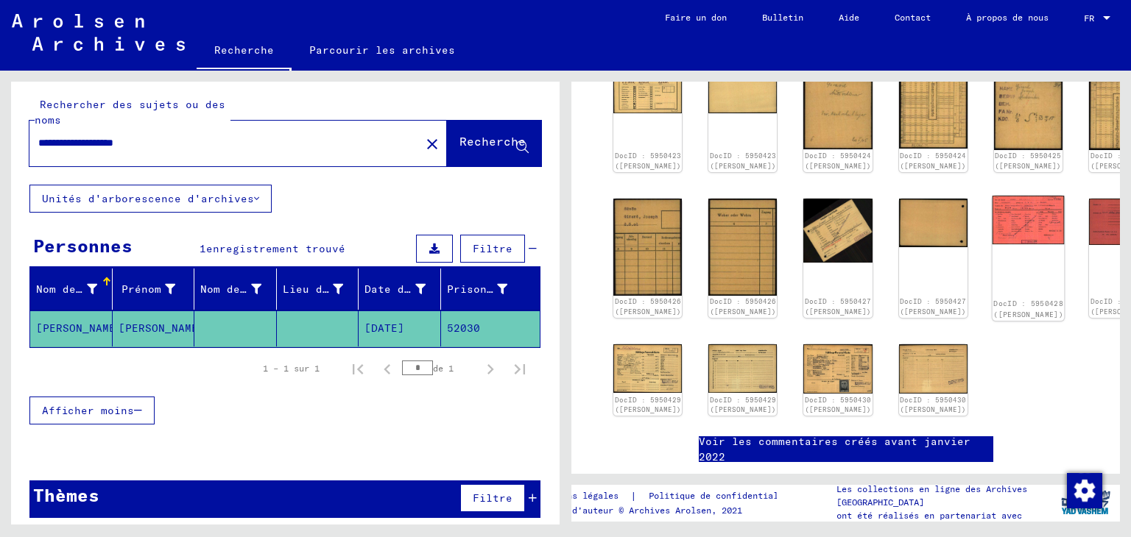
click at [992, 230] on img at bounding box center [1028, 220] width 72 height 49
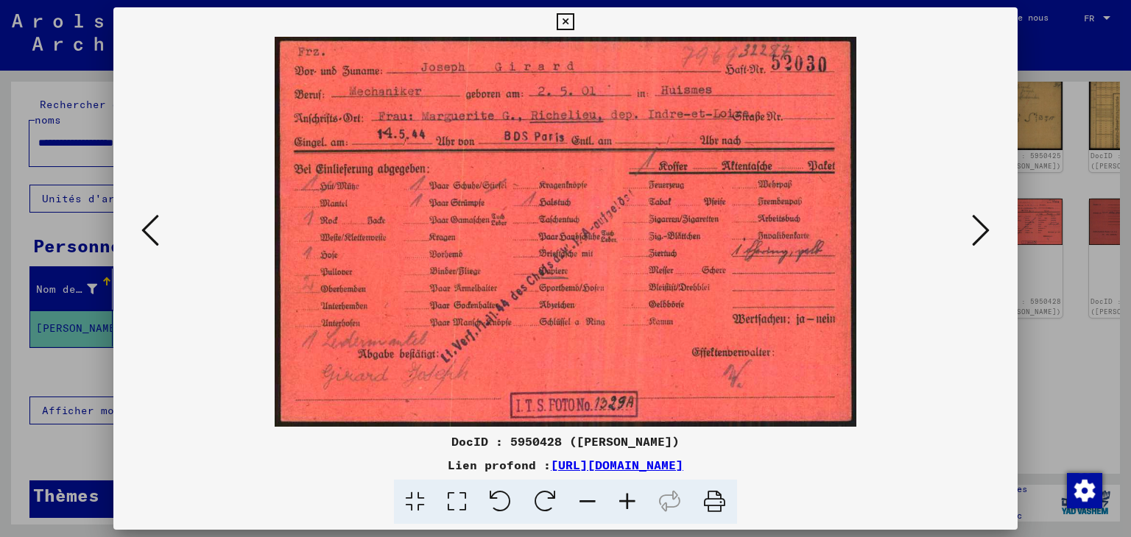
click at [565, 17] on icon at bounding box center [565, 22] width 17 height 18
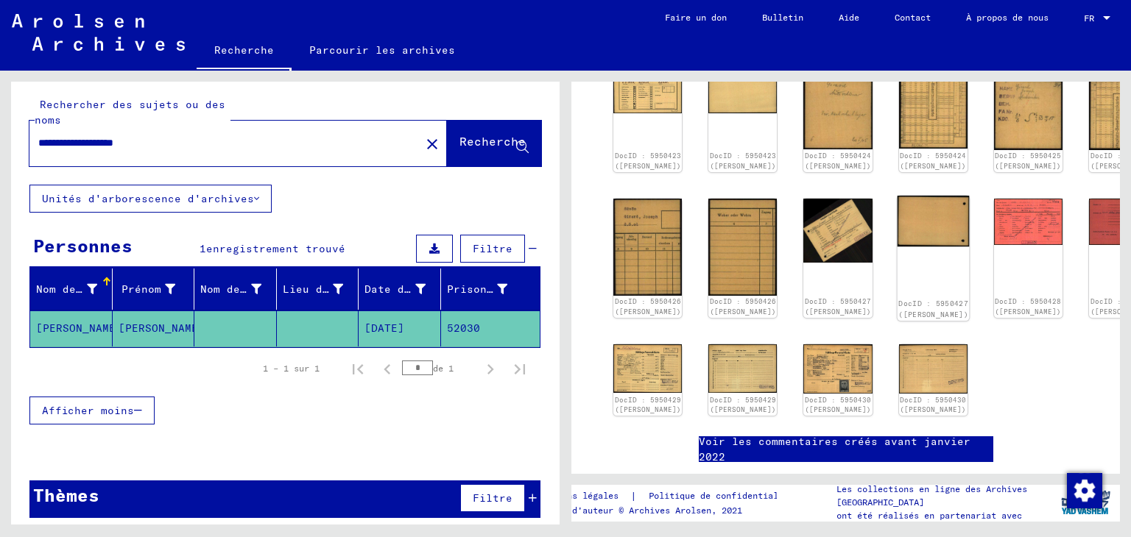
click at [897, 219] on img at bounding box center [933, 222] width 72 height 52
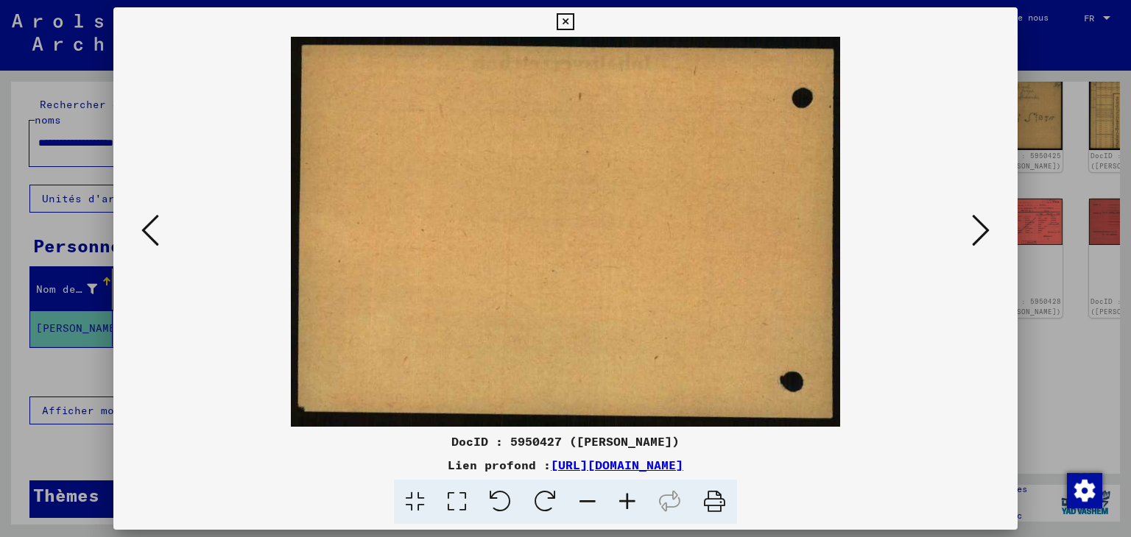
click at [565, 17] on icon at bounding box center [565, 22] width 17 height 18
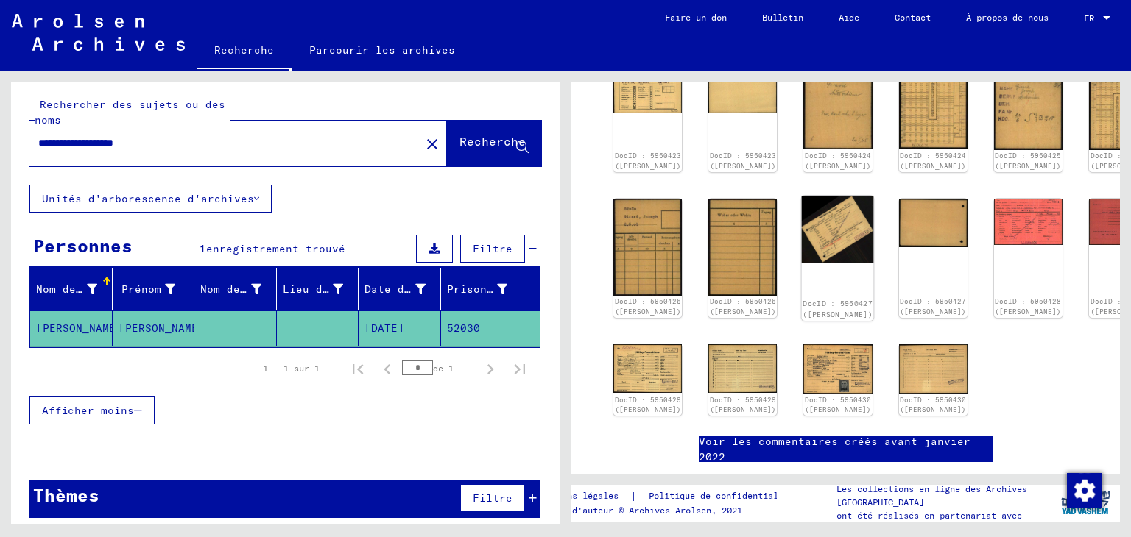
click at [812, 233] on img at bounding box center [838, 229] width 72 height 67
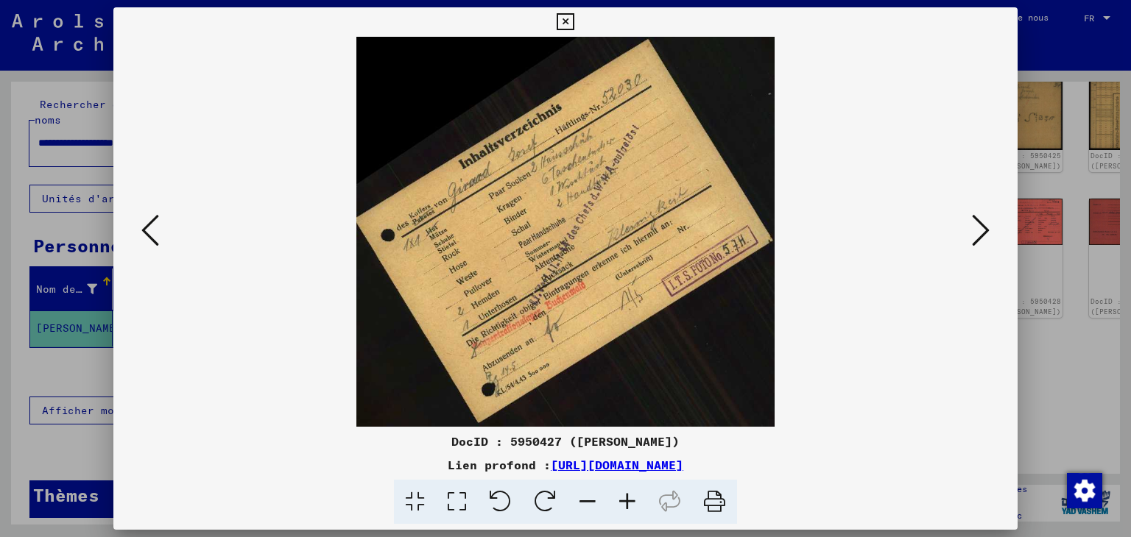
click at [565, 21] on icon at bounding box center [565, 22] width 17 height 18
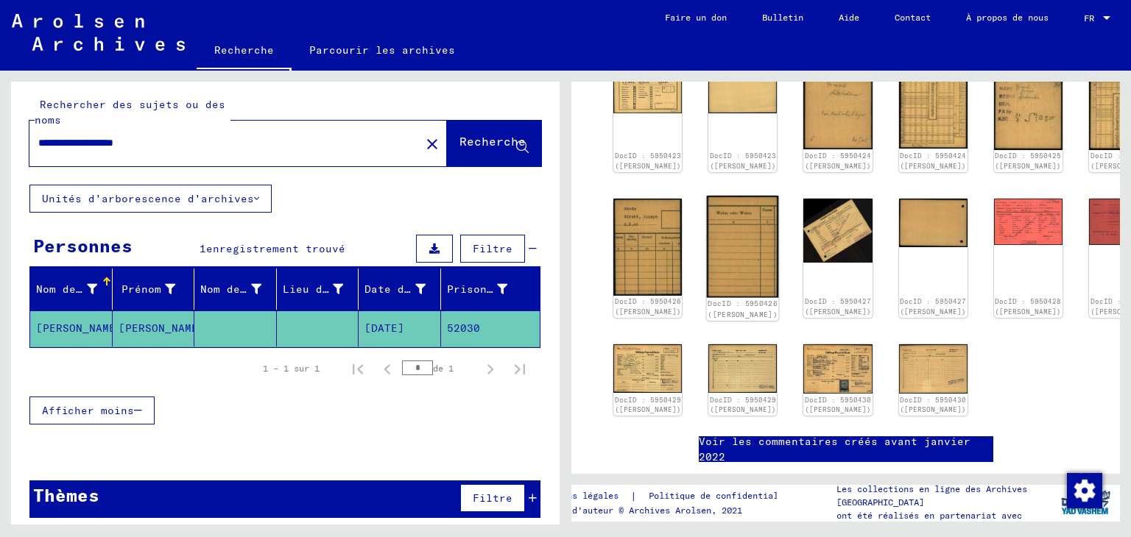
click at [715, 251] on img at bounding box center [743, 247] width 72 height 102
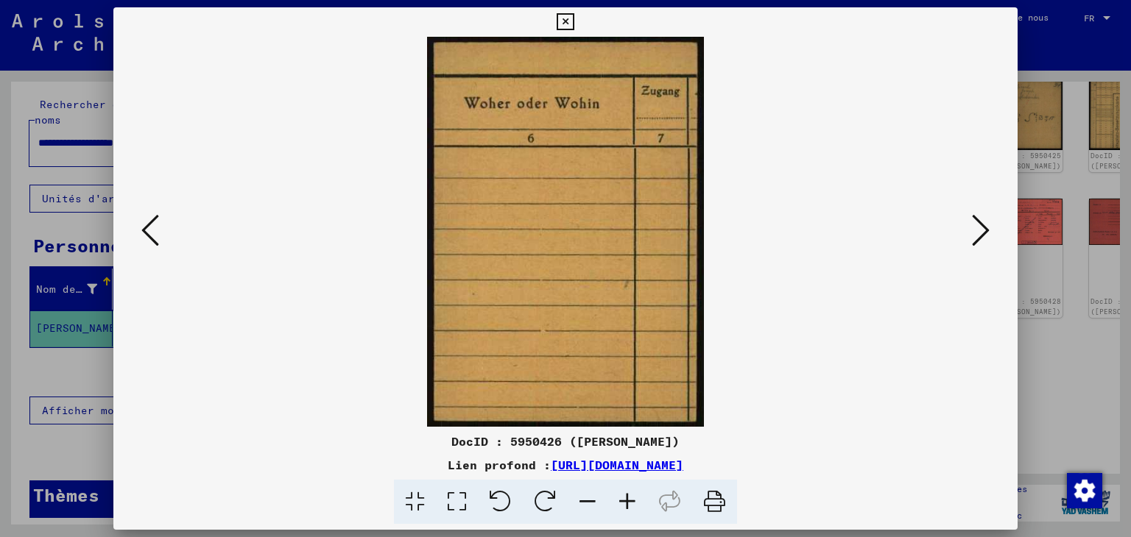
click at [564, 16] on icon at bounding box center [565, 22] width 17 height 18
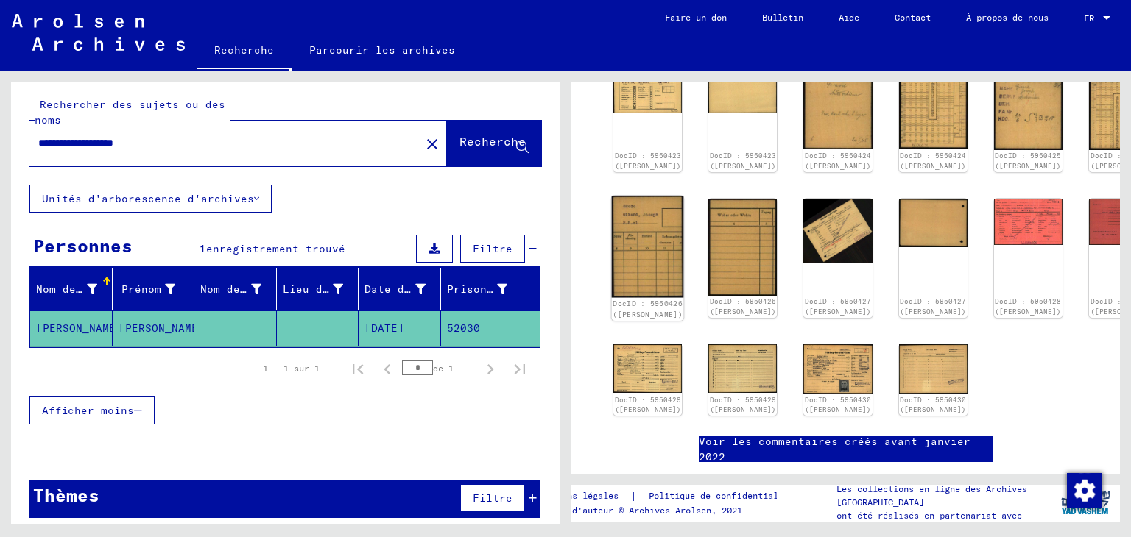
click at [630, 240] on img at bounding box center [648, 247] width 72 height 102
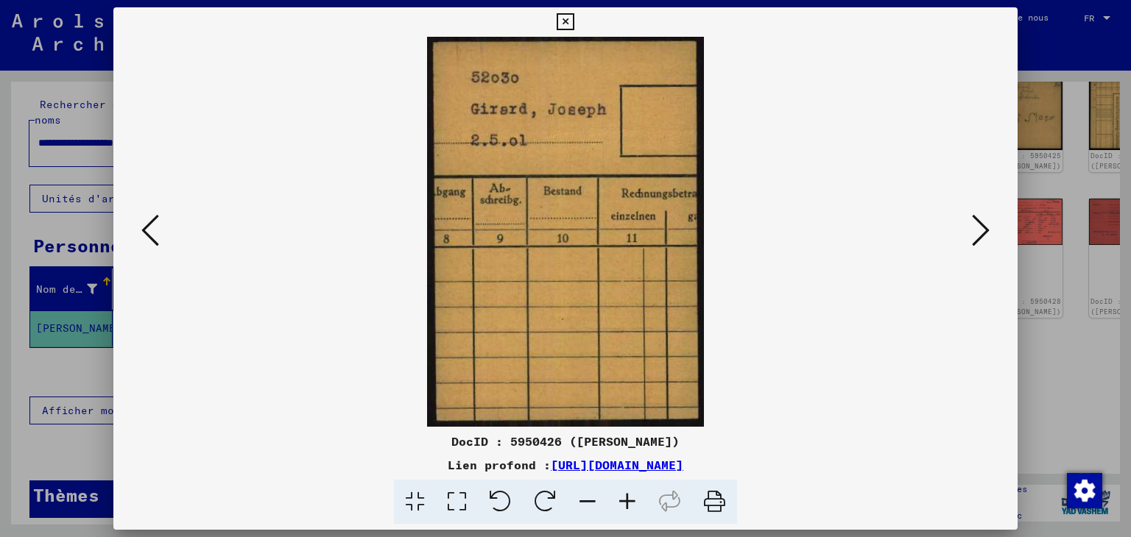
click at [568, 19] on icon at bounding box center [565, 22] width 17 height 18
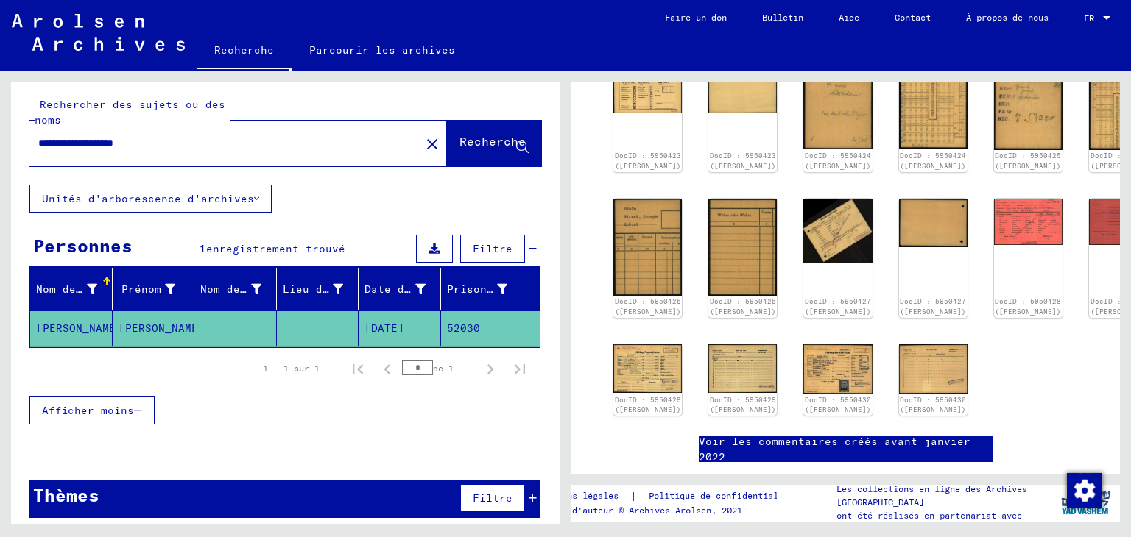
click at [568, 19] on mat-toolbar "Recherche Parcourir les archives Des questions ou des informations détaillées s…" at bounding box center [565, 35] width 1131 height 71
click at [632, 375] on img at bounding box center [648, 368] width 72 height 52
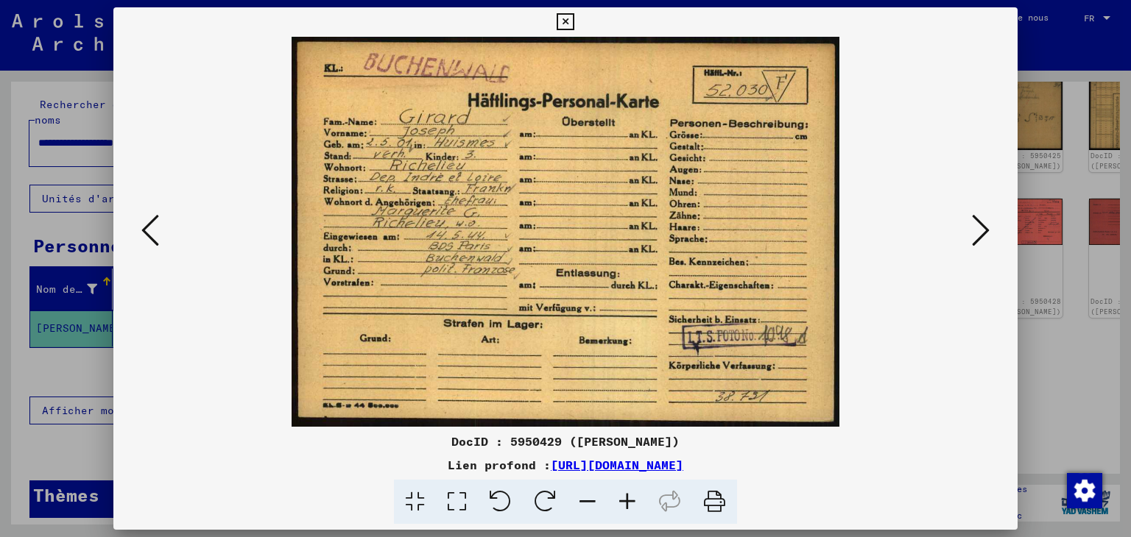
click at [568, 18] on icon at bounding box center [565, 22] width 17 height 18
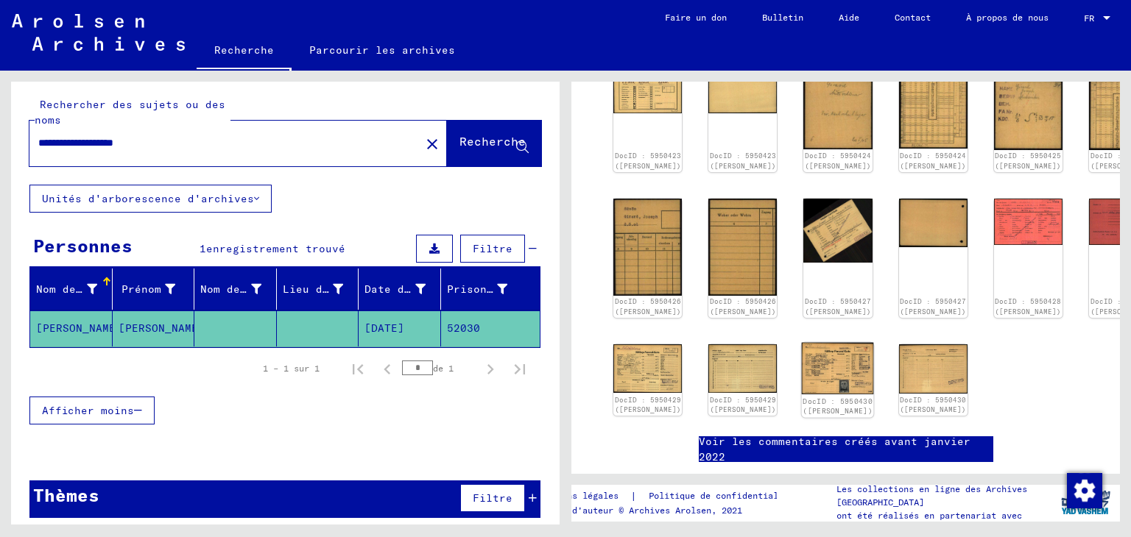
click at [802, 384] on img at bounding box center [838, 368] width 72 height 52
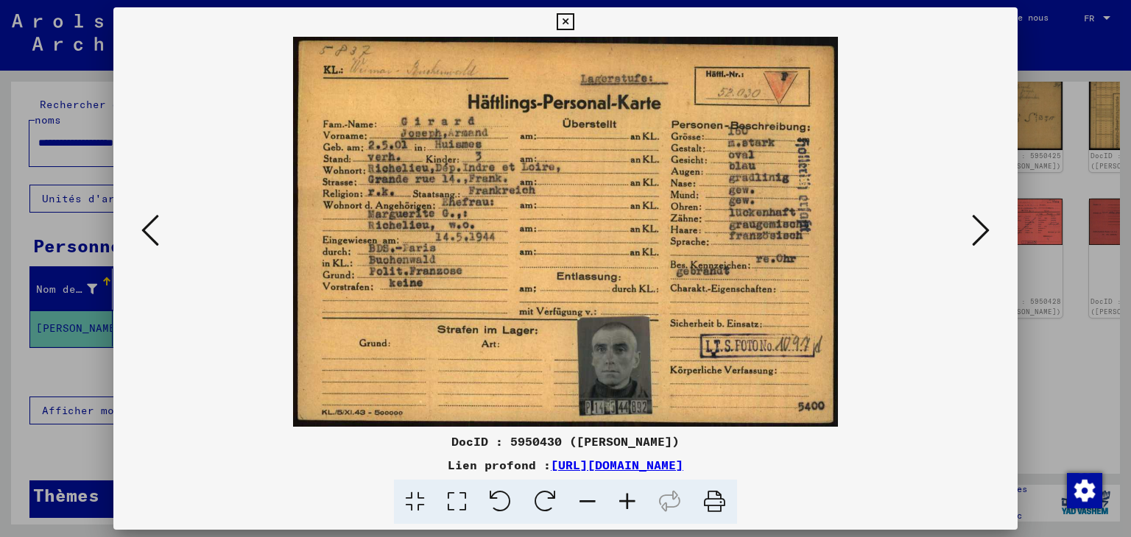
click at [624, 494] on icon at bounding box center [627, 502] width 40 height 45
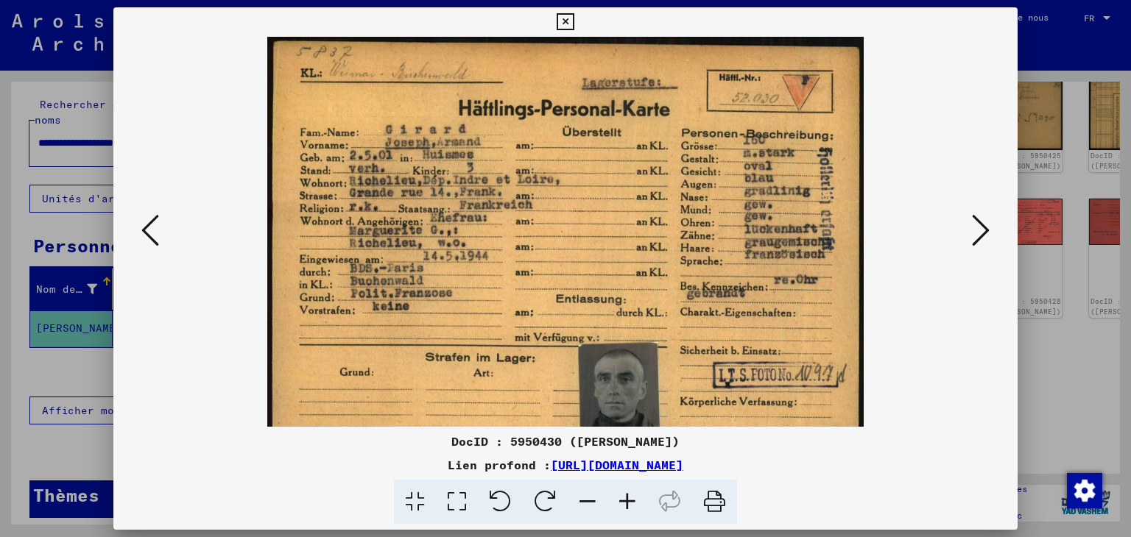
drag, startPoint x: 624, startPoint y: 494, endPoint x: 581, endPoint y: 500, distance: 43.8
click at [581, 500] on span at bounding box center [565, 502] width 343 height 45
click at [581, 500] on icon at bounding box center [588, 502] width 40 height 45
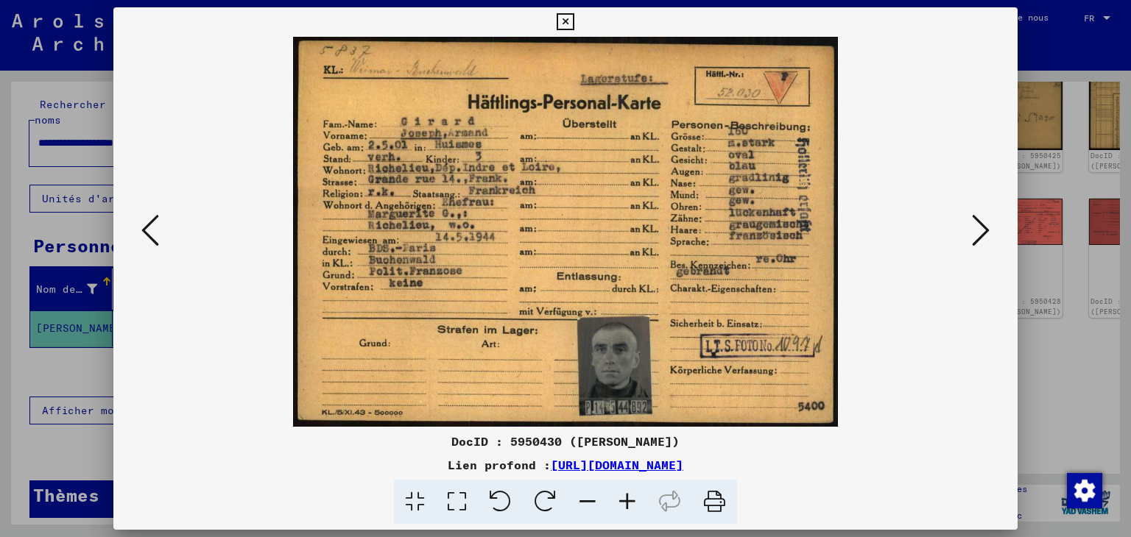
click at [581, 500] on icon at bounding box center [588, 502] width 40 height 45
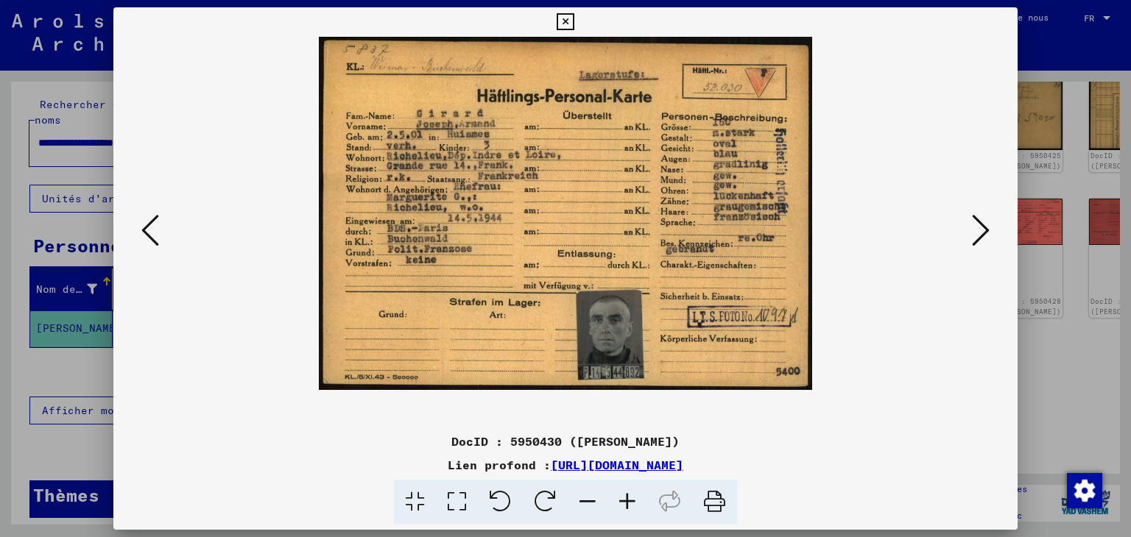
click at [581, 500] on icon at bounding box center [588, 502] width 40 height 45
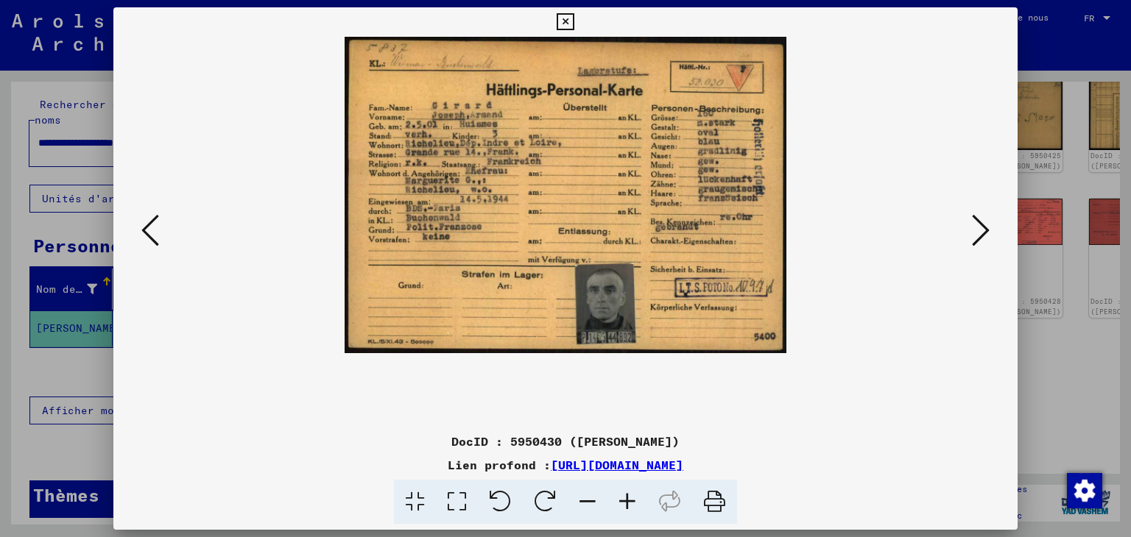
click at [631, 501] on icon at bounding box center [627, 502] width 40 height 45
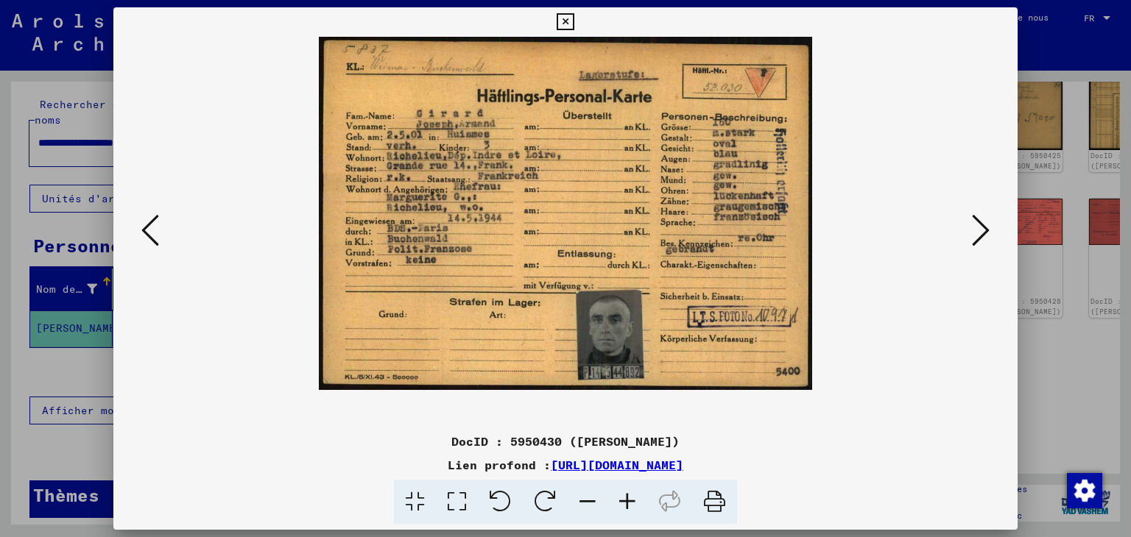
click at [631, 501] on icon at bounding box center [627, 502] width 40 height 45
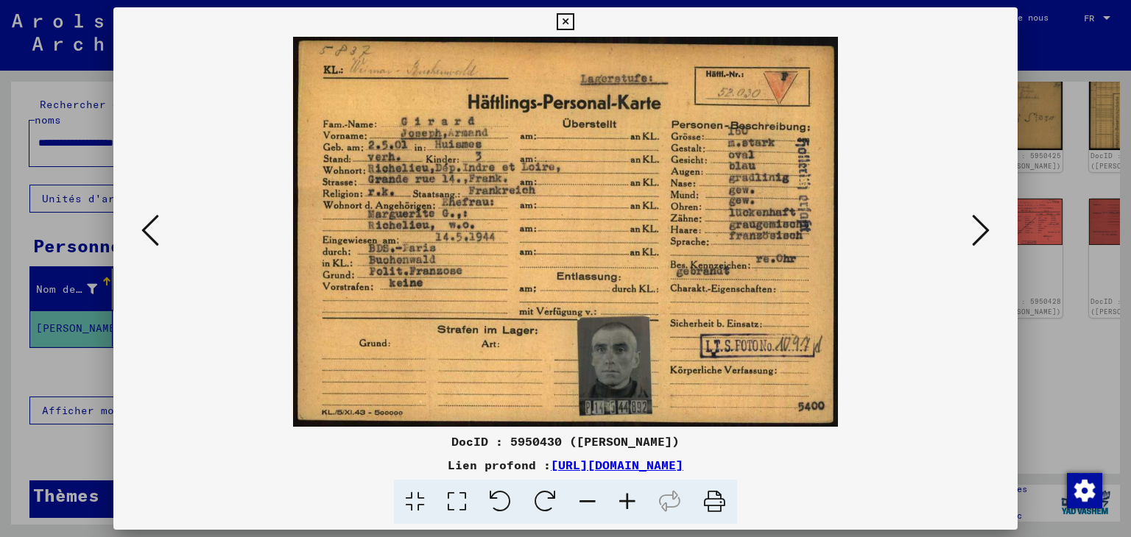
click at [631, 501] on icon at bounding box center [627, 502] width 40 height 45
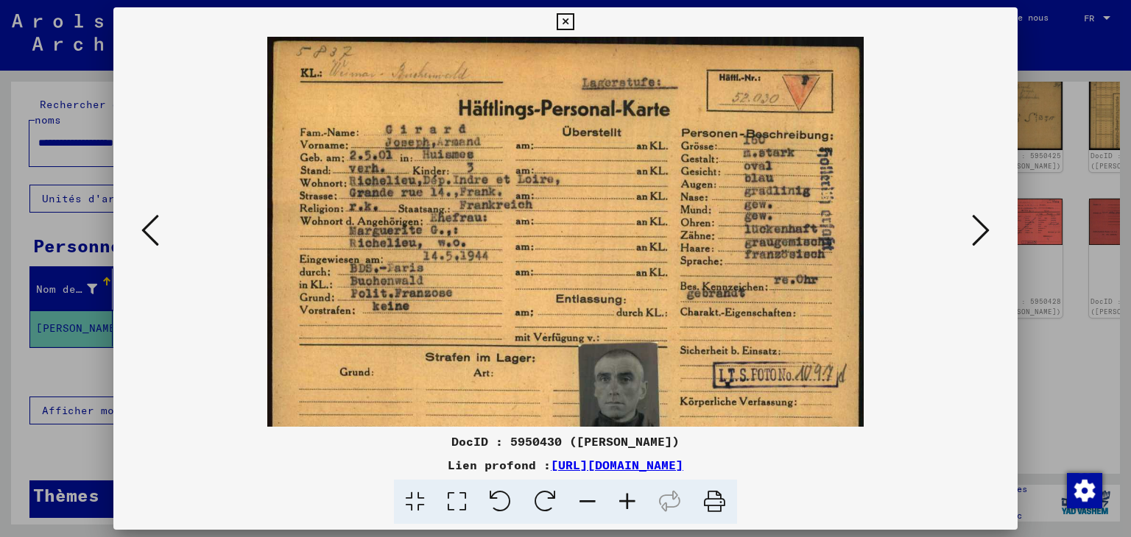
click at [631, 501] on icon at bounding box center [627, 502] width 40 height 45
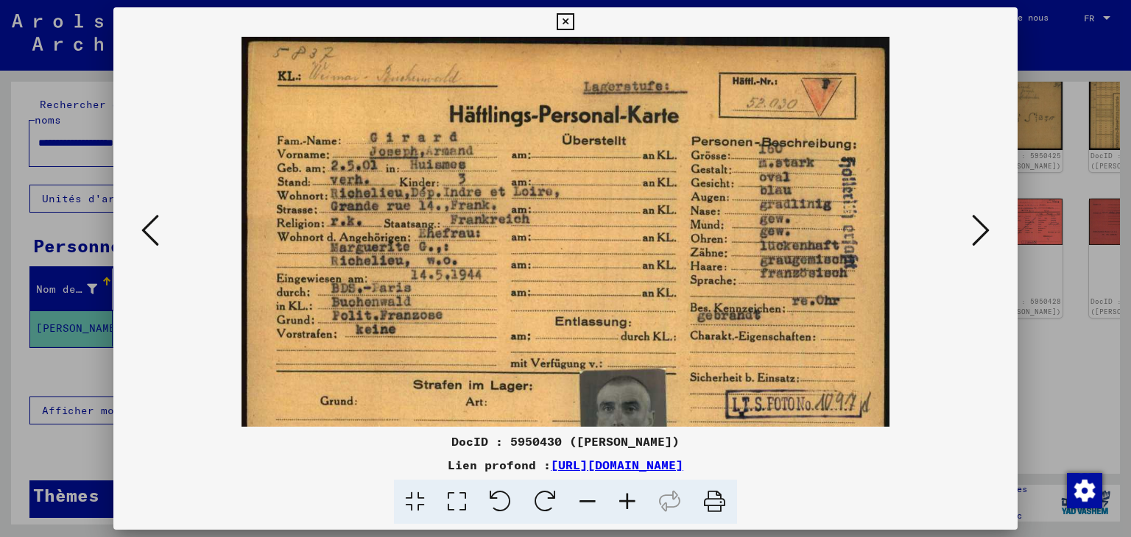
click at [981, 232] on icon at bounding box center [981, 230] width 18 height 35
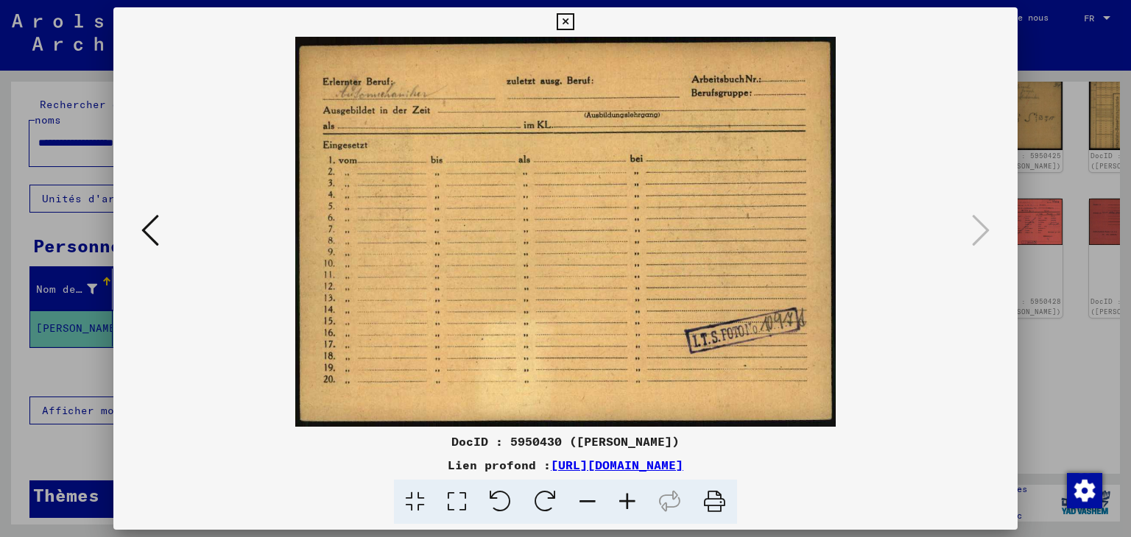
click at [143, 230] on icon at bounding box center [150, 230] width 18 height 35
